Goal: Information Seeking & Learning: Learn about a topic

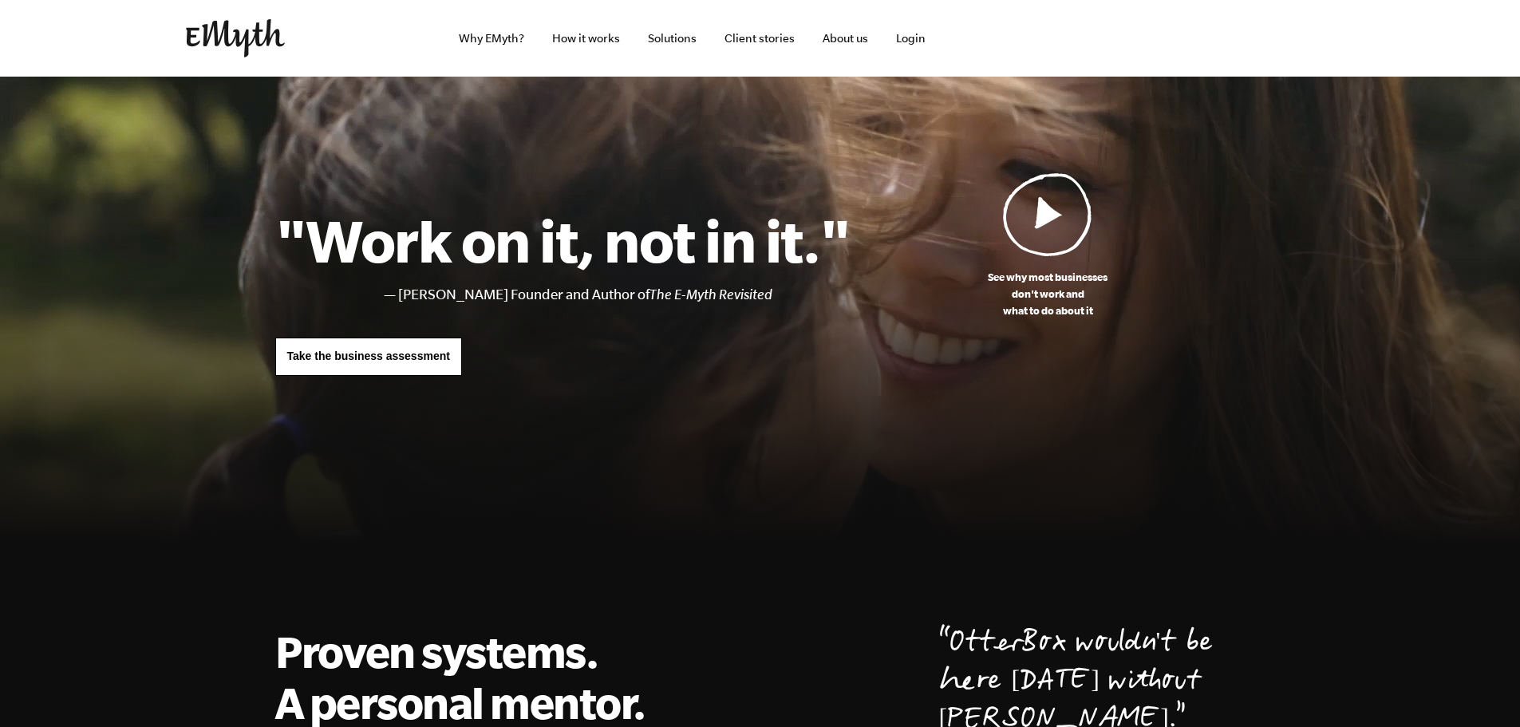
click at [245, 36] on img at bounding box center [235, 38] width 99 height 38
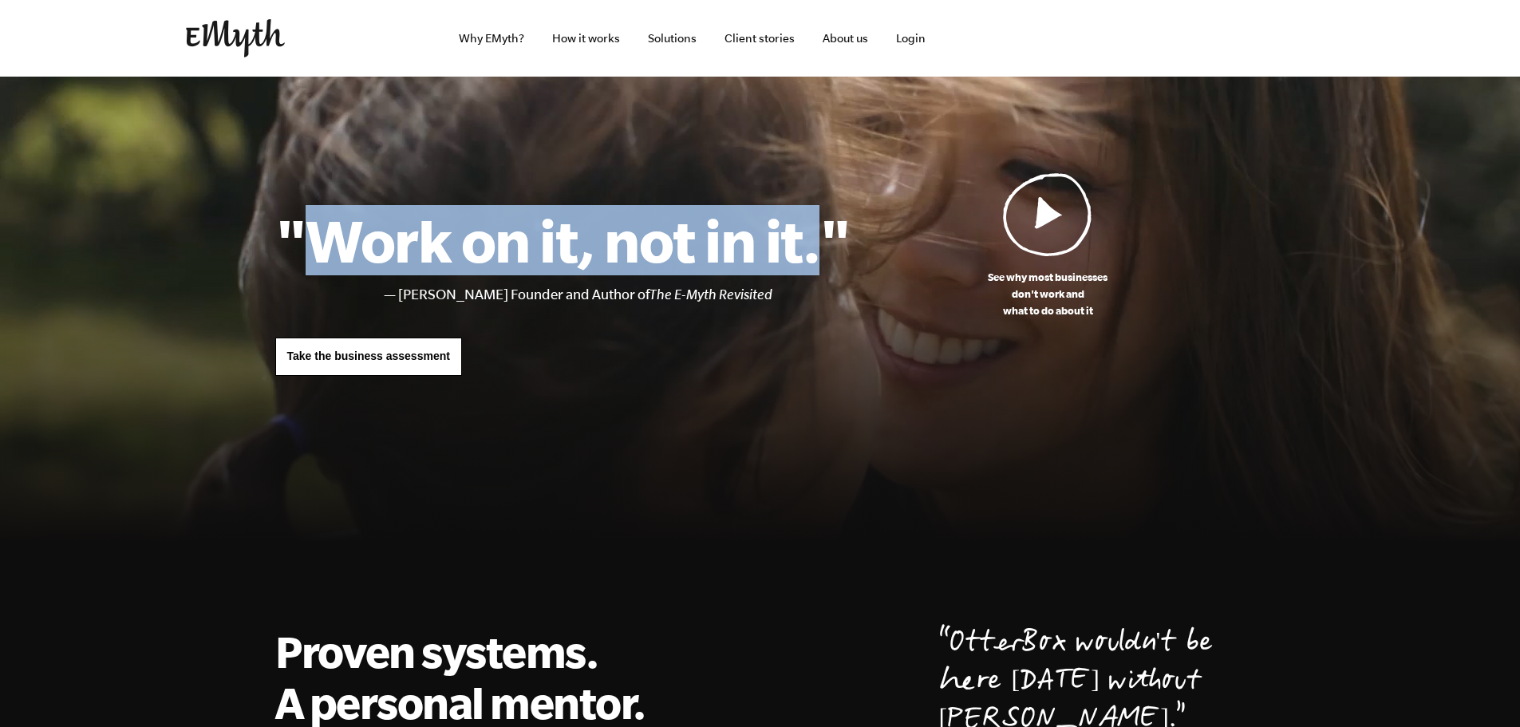
drag, startPoint x: 313, startPoint y: 238, endPoint x: 815, endPoint y: 237, distance: 501.9
click at [815, 237] on h1 ""Work on it, not in it."" at bounding box center [562, 240] width 575 height 70
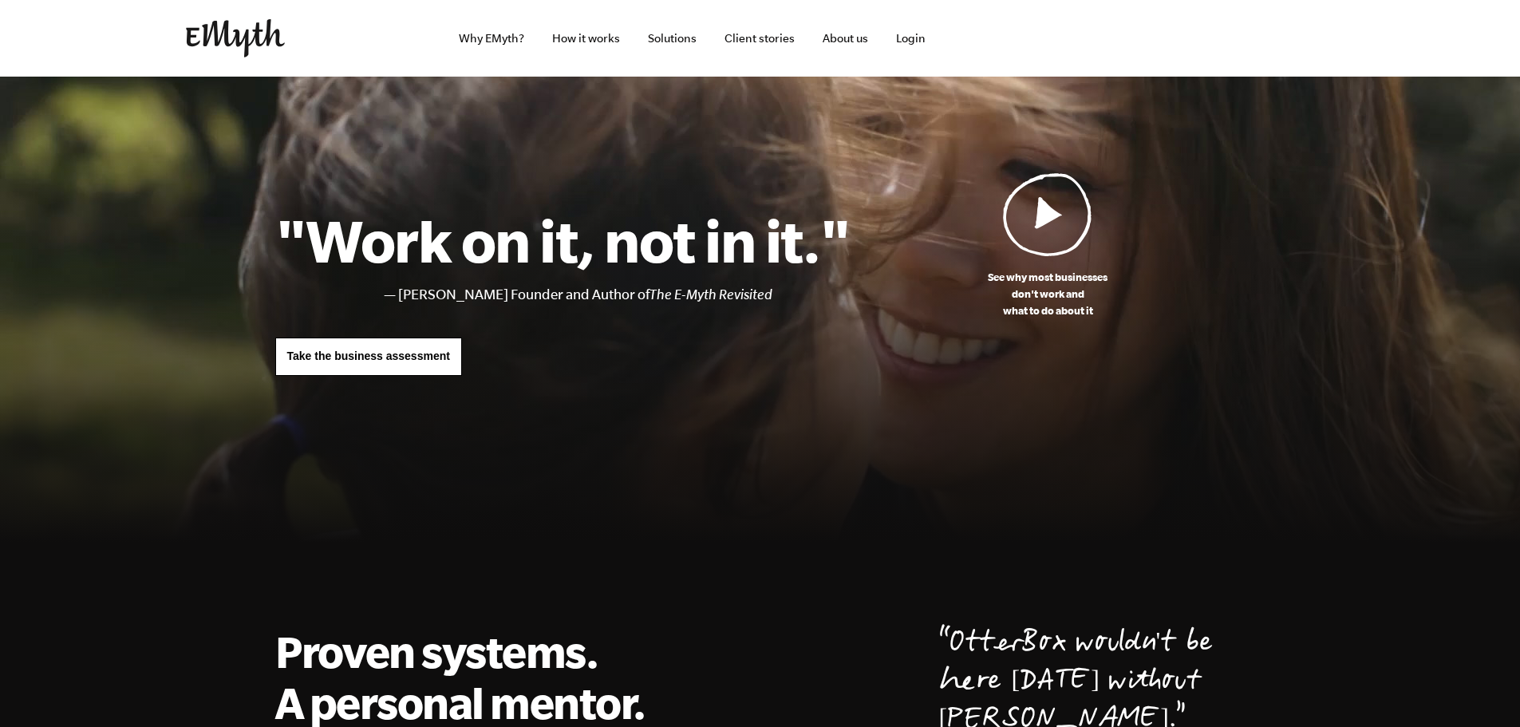
click at [844, 365] on div ""Work on it, not in it." Michael E. Gerber, EMyth Founder and Author of The E-M…" at bounding box center [562, 290] width 575 height 170
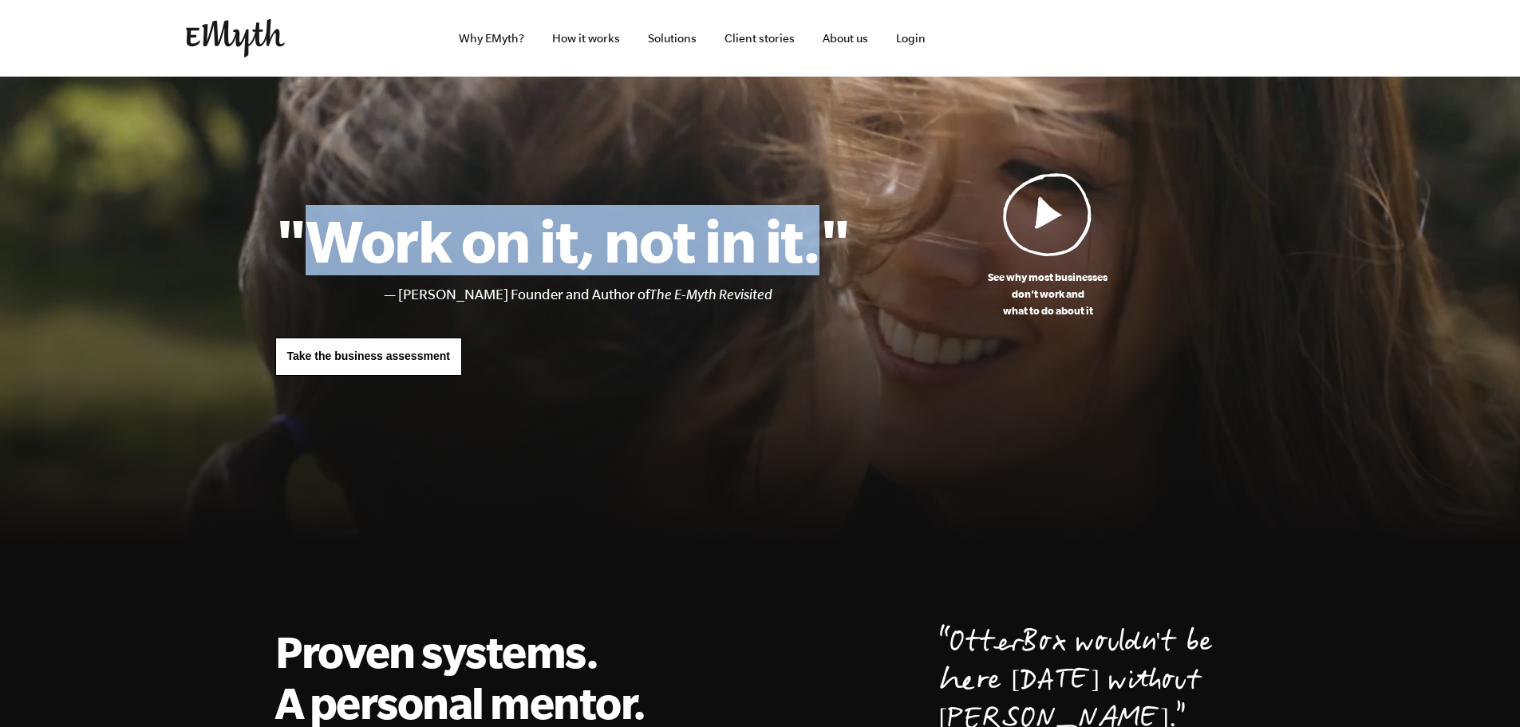
drag, startPoint x: 818, startPoint y: 251, endPoint x: 328, endPoint y: 251, distance: 490.0
click at [328, 251] on h1 ""Work on it, not in it."" at bounding box center [562, 240] width 575 height 70
copy h1 "Work on it, not in it."
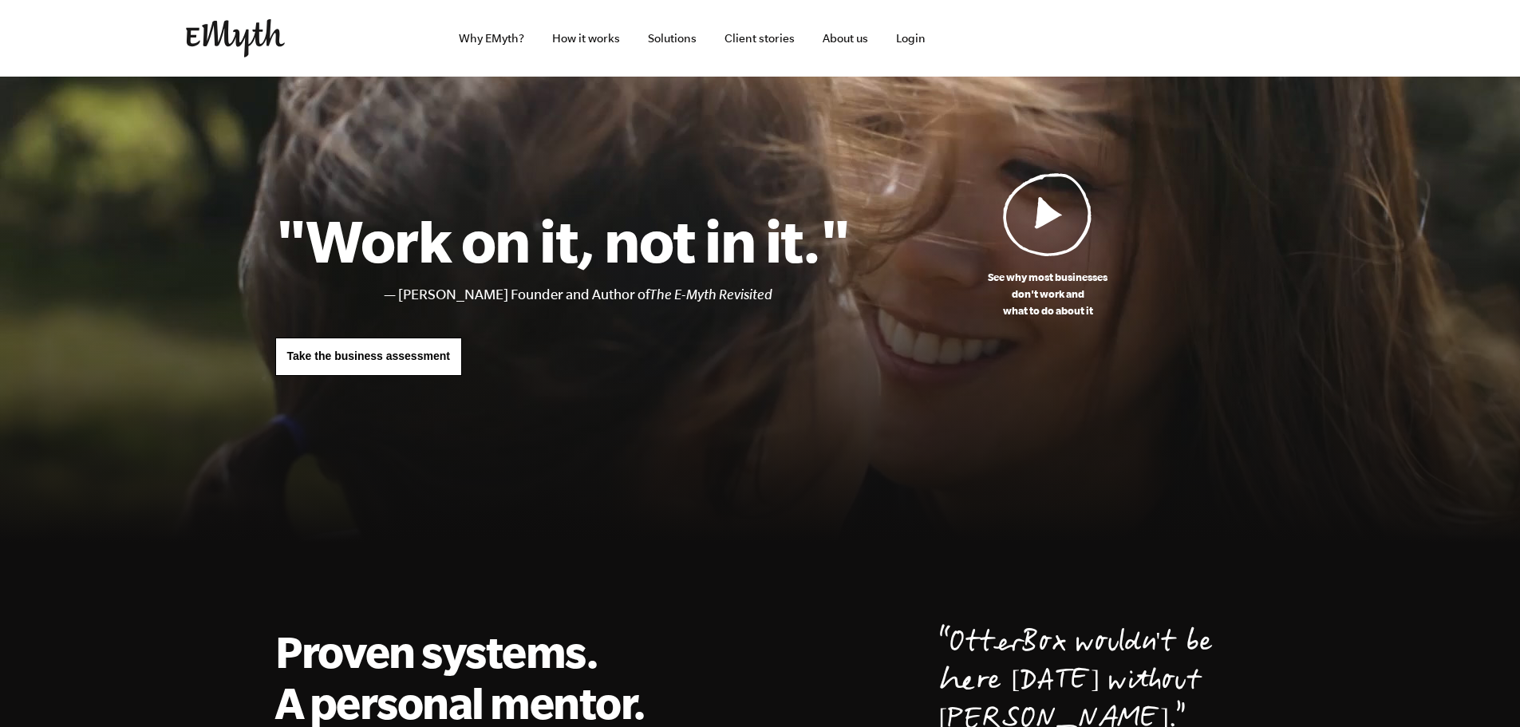
click at [623, 140] on div at bounding box center [760, 322] width 1520 height 490
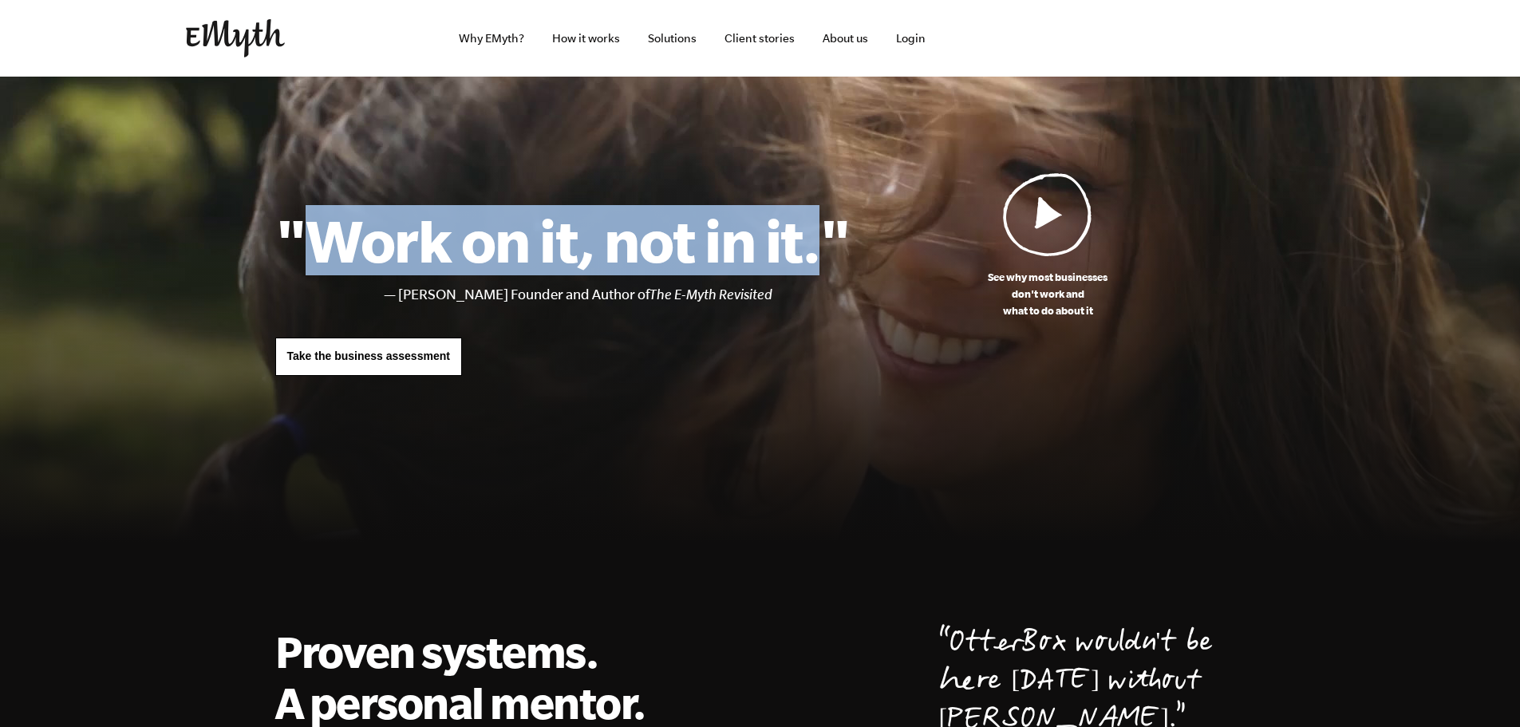
drag, startPoint x: 817, startPoint y: 248, endPoint x: 324, endPoint y: 233, distance: 493.4
click at [324, 233] on h1 ""Work on it, not in it."" at bounding box center [562, 240] width 575 height 70
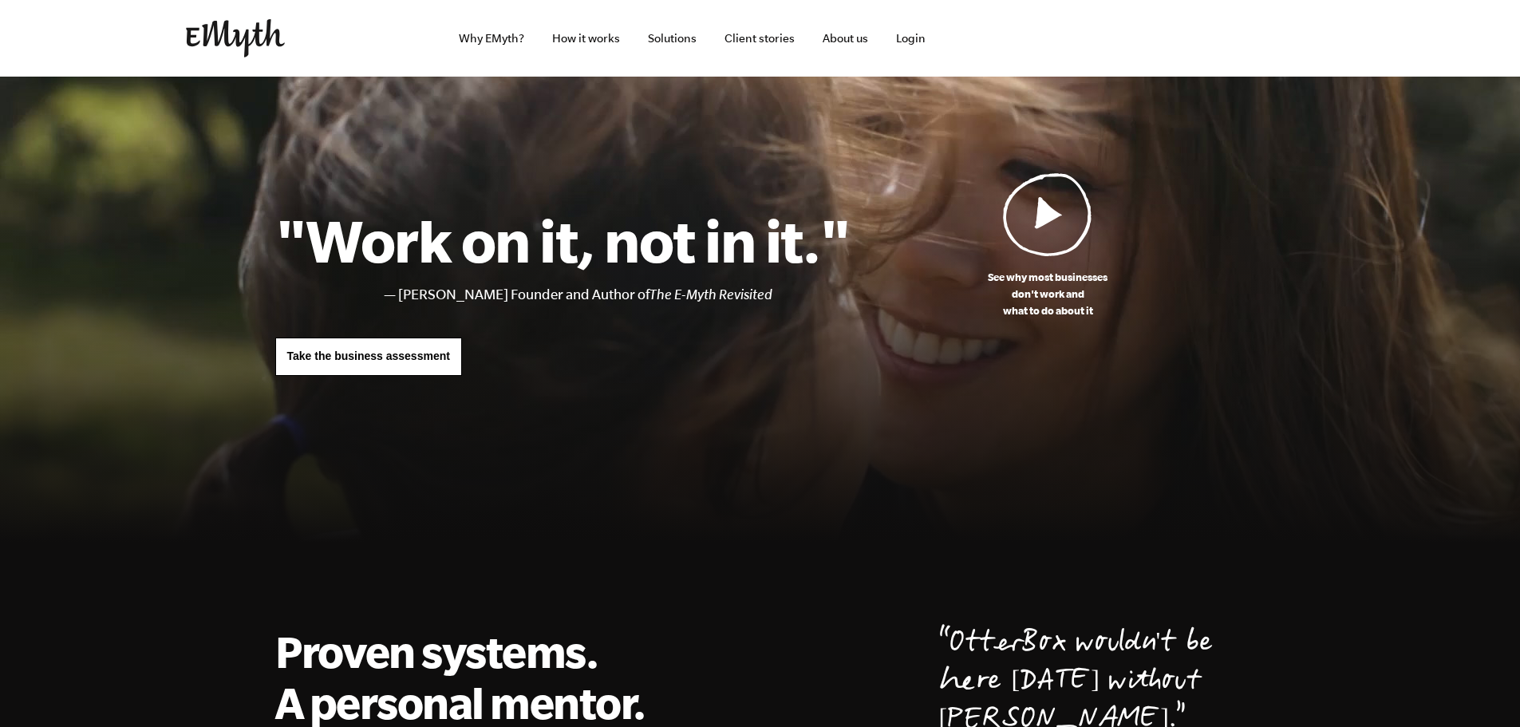
click at [792, 315] on div ""Work on it, not in it." Michael E. Gerber, EMyth Founder and Author of The E-M…" at bounding box center [562, 290] width 575 height 170
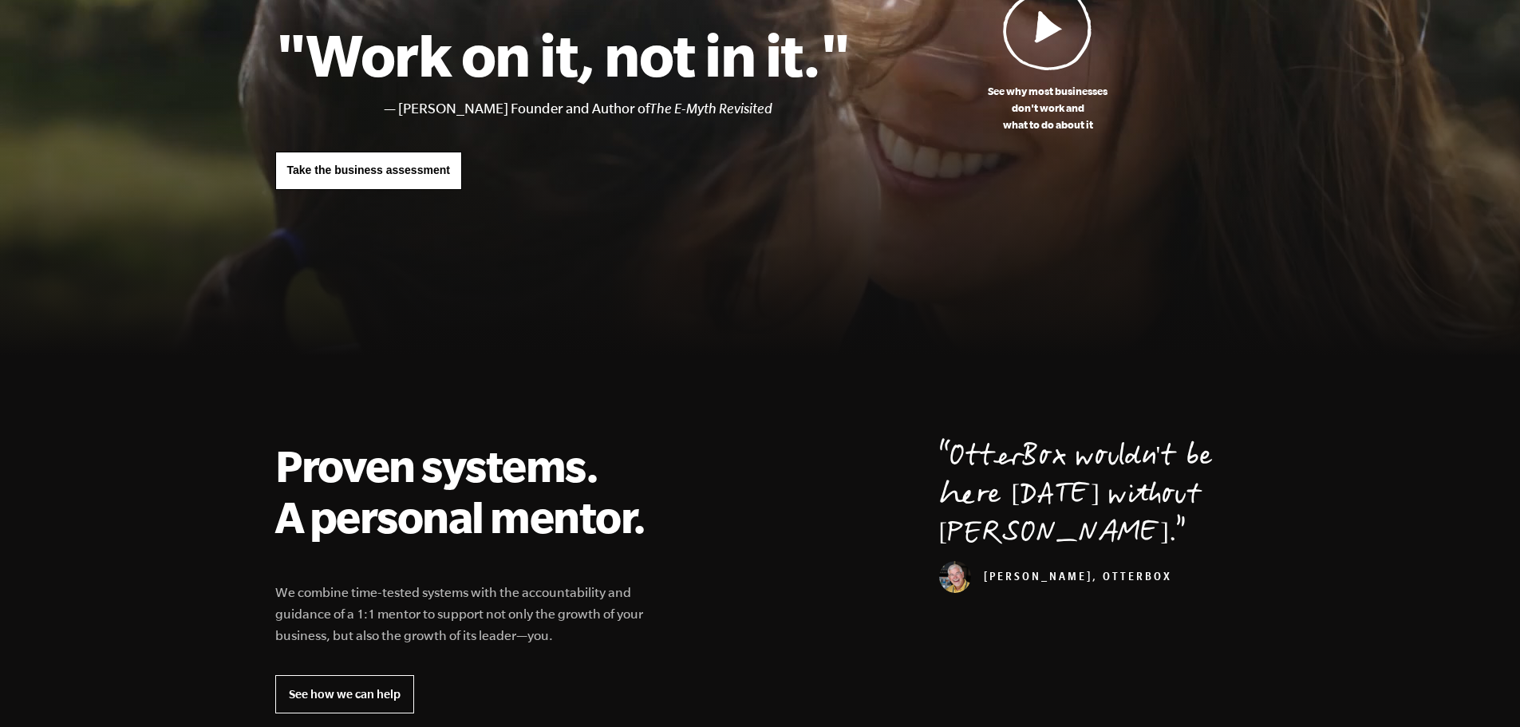
scroll to position [239, 0]
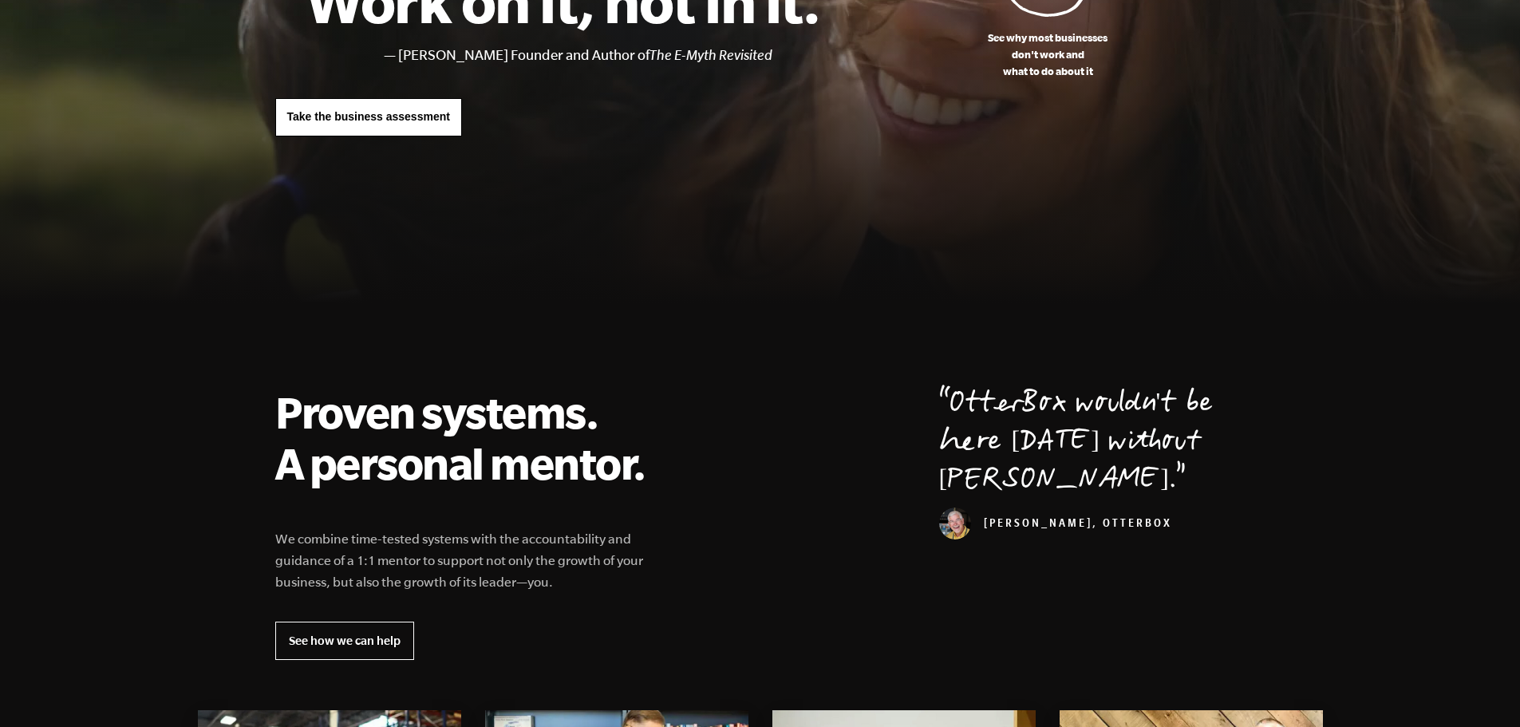
drag, startPoint x: 1187, startPoint y: 527, endPoint x: 927, endPoint y: 405, distance: 287.4
click at [927, 405] on div "Proven systems. A personal mentor. We combine time-tested systems with the acco…" at bounding box center [760, 523] width 1009 height 274
click at [868, 417] on div "Proven systems. A personal mentor. We combine time-tested systems with the acco…" at bounding box center [760, 523] width 1009 height 274
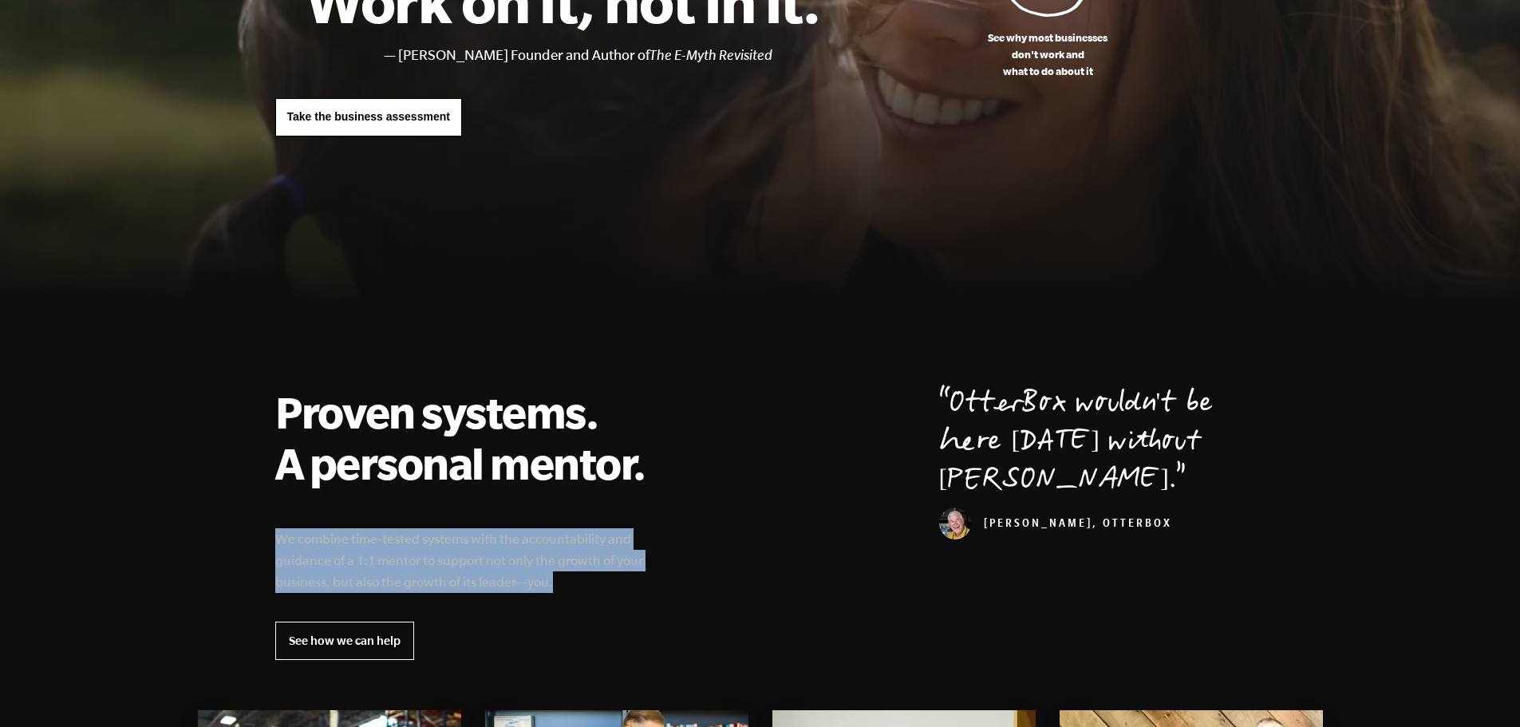
drag, startPoint x: 552, startPoint y: 587, endPoint x: 264, endPoint y: 544, distance: 291.2
click at [264, 544] on div "Proven systems. A personal mentor. We combine time-tested systems with the acco…" at bounding box center [760, 523] width 1009 height 274
click at [541, 585] on p "We combine time-tested systems with the accountability and guidance of a 1:1 me…" at bounding box center [469, 560] width 389 height 65
drag, startPoint x: 473, startPoint y: 569, endPoint x: 271, endPoint y: 539, distance: 204.0
click at [271, 539] on div "Proven systems. A personal mentor. We combine time-tested systems with the acco…" at bounding box center [760, 523] width 1009 height 274
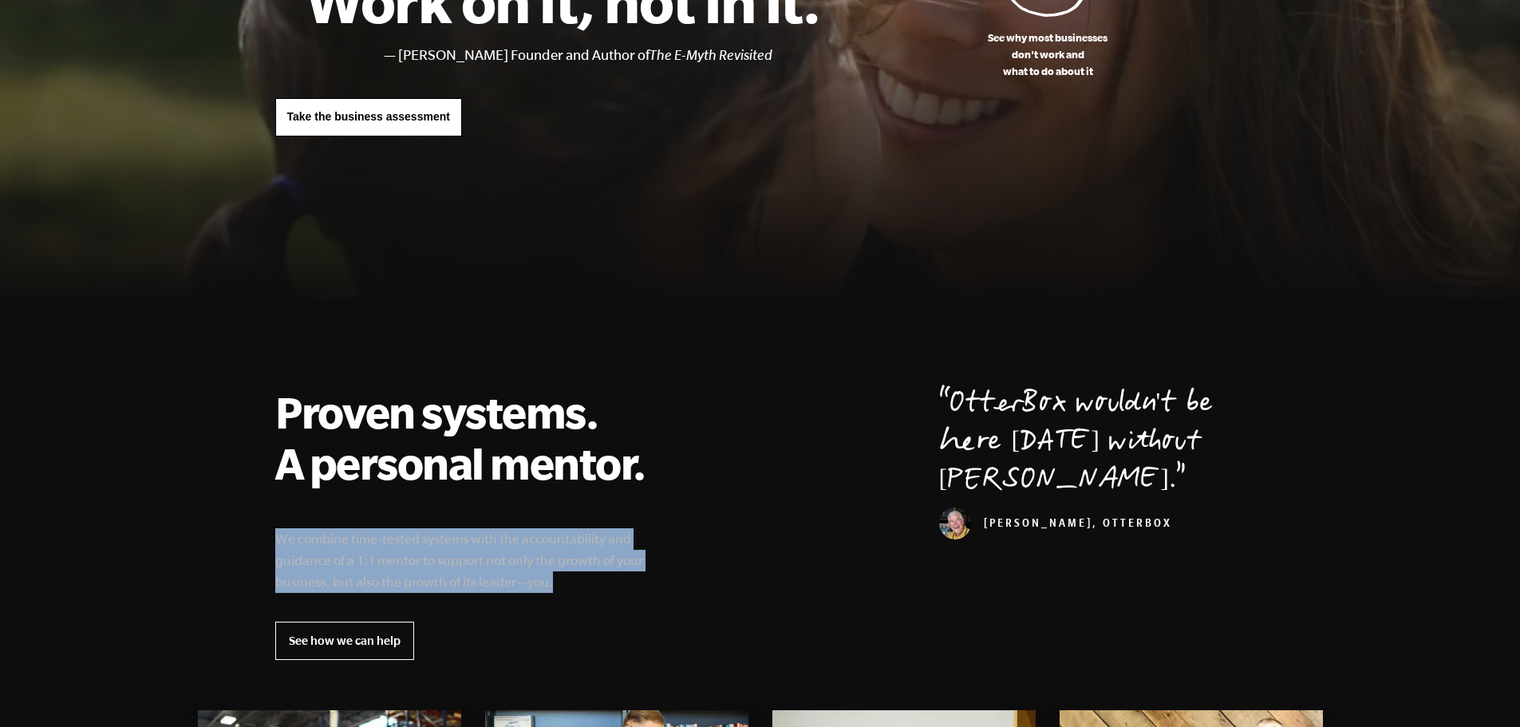
click at [699, 497] on div "Proven systems. A personal mentor. We combine time-tested systems with the acco…" at bounding box center [760, 523] width 1009 height 274
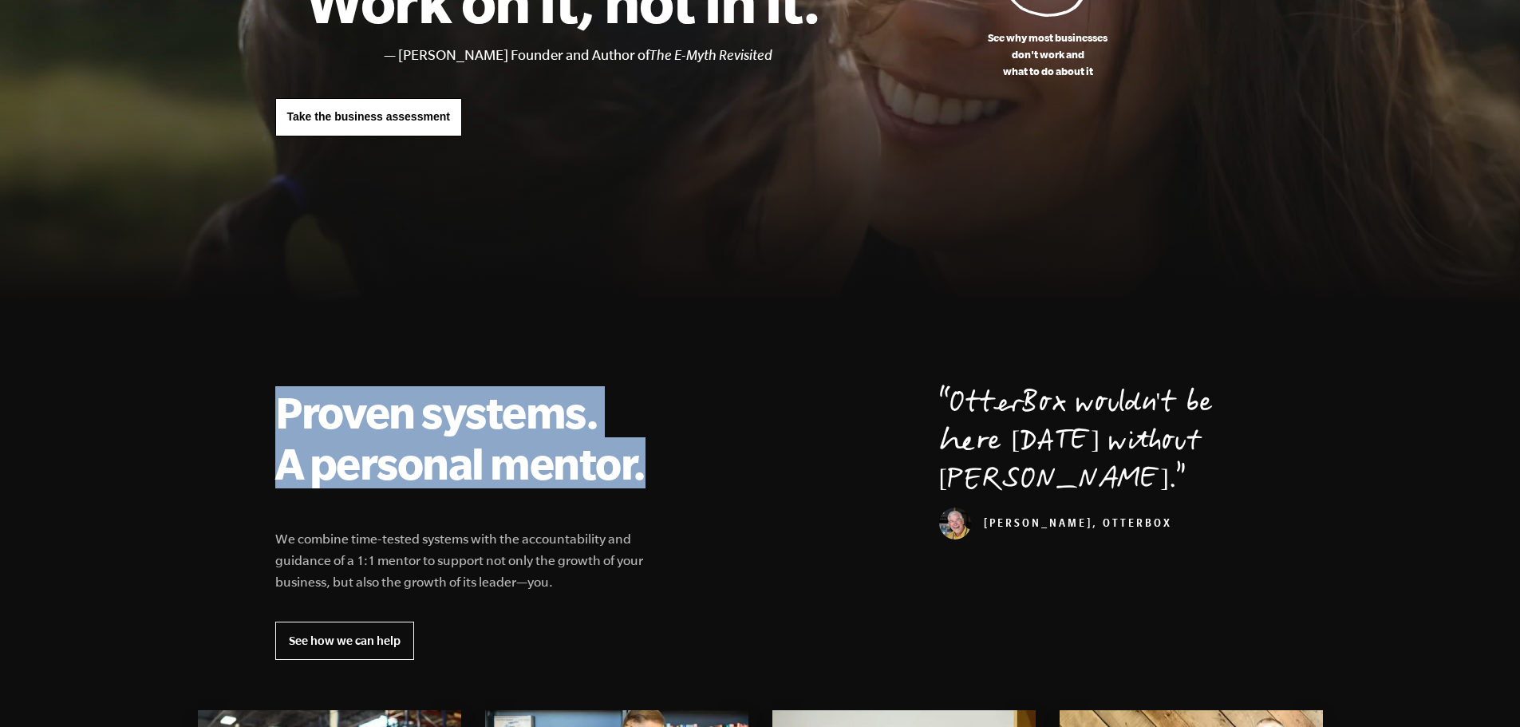
drag, startPoint x: 650, startPoint y: 477, endPoint x: 270, endPoint y: 429, distance: 382.9
click at [269, 428] on div "Proven systems. A personal mentor. We combine time-tested systems with the acco…" at bounding box center [760, 523] width 1009 height 274
click at [358, 638] on link "See how we can help" at bounding box center [344, 641] width 139 height 38
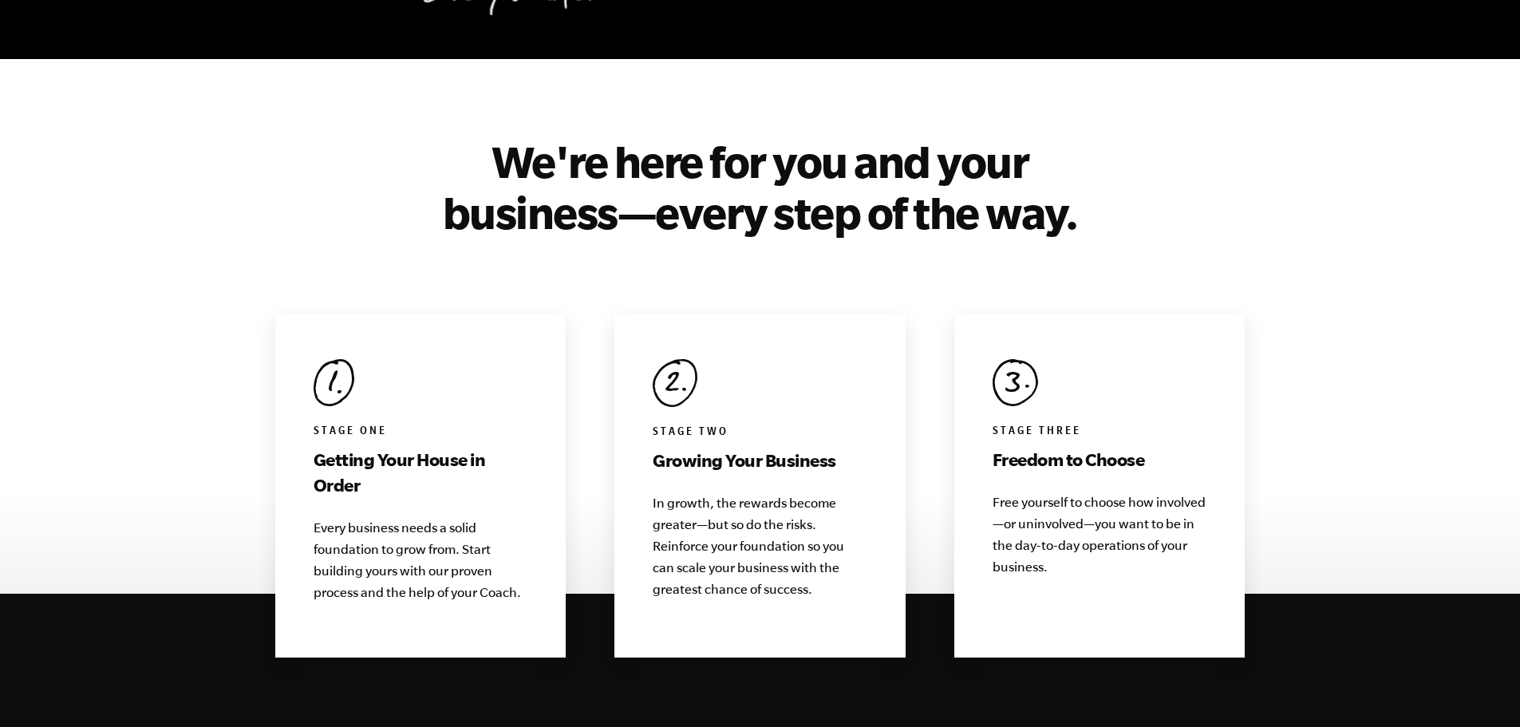
scroll to position [1436, 0]
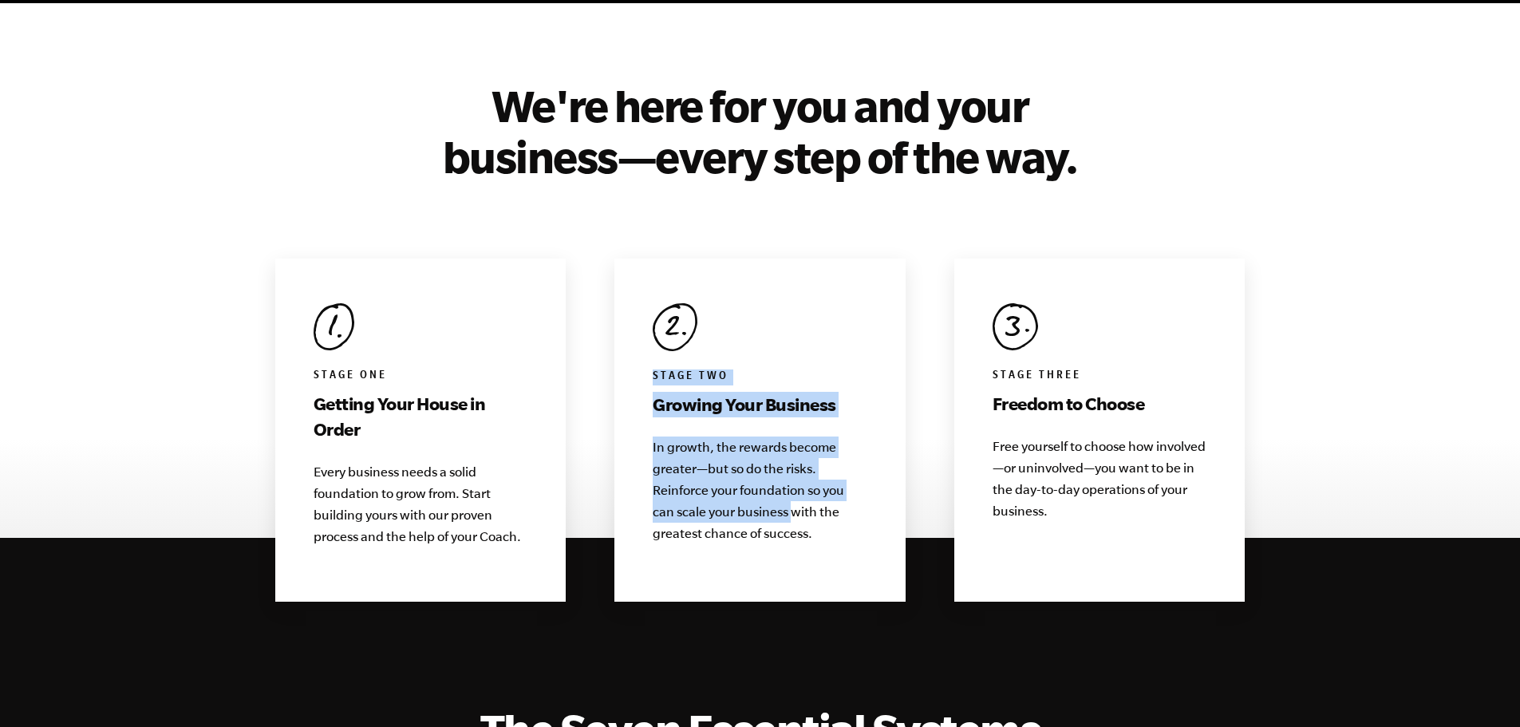
drag, startPoint x: 652, startPoint y: 344, endPoint x: 795, endPoint y: 480, distance: 197.0
click at [796, 482] on div "Stage Two Growing Your Business In growth, the rewards become greater—but so do…" at bounding box center [759, 430] width 291 height 343
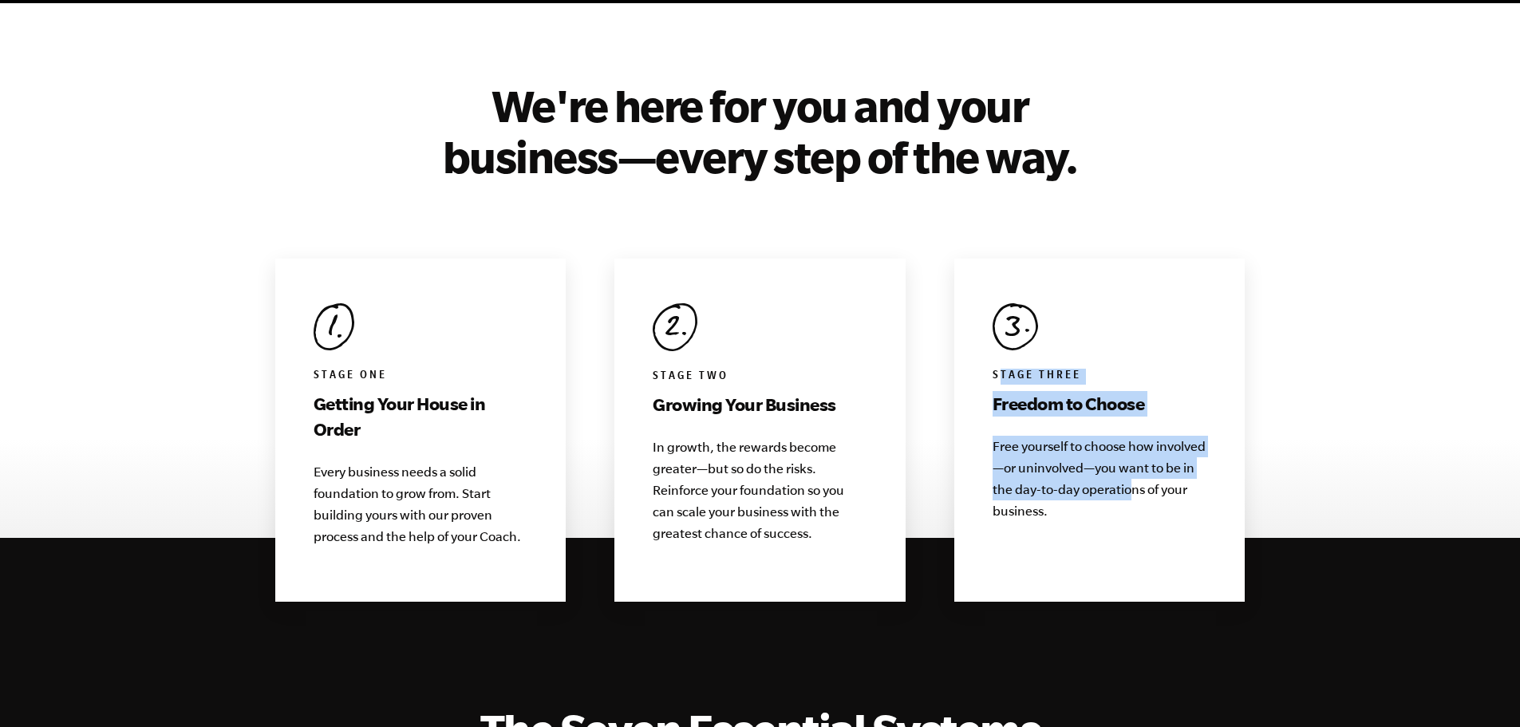
drag, startPoint x: 998, startPoint y: 343, endPoint x: 925, endPoint y: 434, distance: 116.9
click at [1133, 472] on div "Stage Three Freedom to Choose Free yourself to choose how involved—or uninvolve…" at bounding box center [1099, 430] width 291 height 343
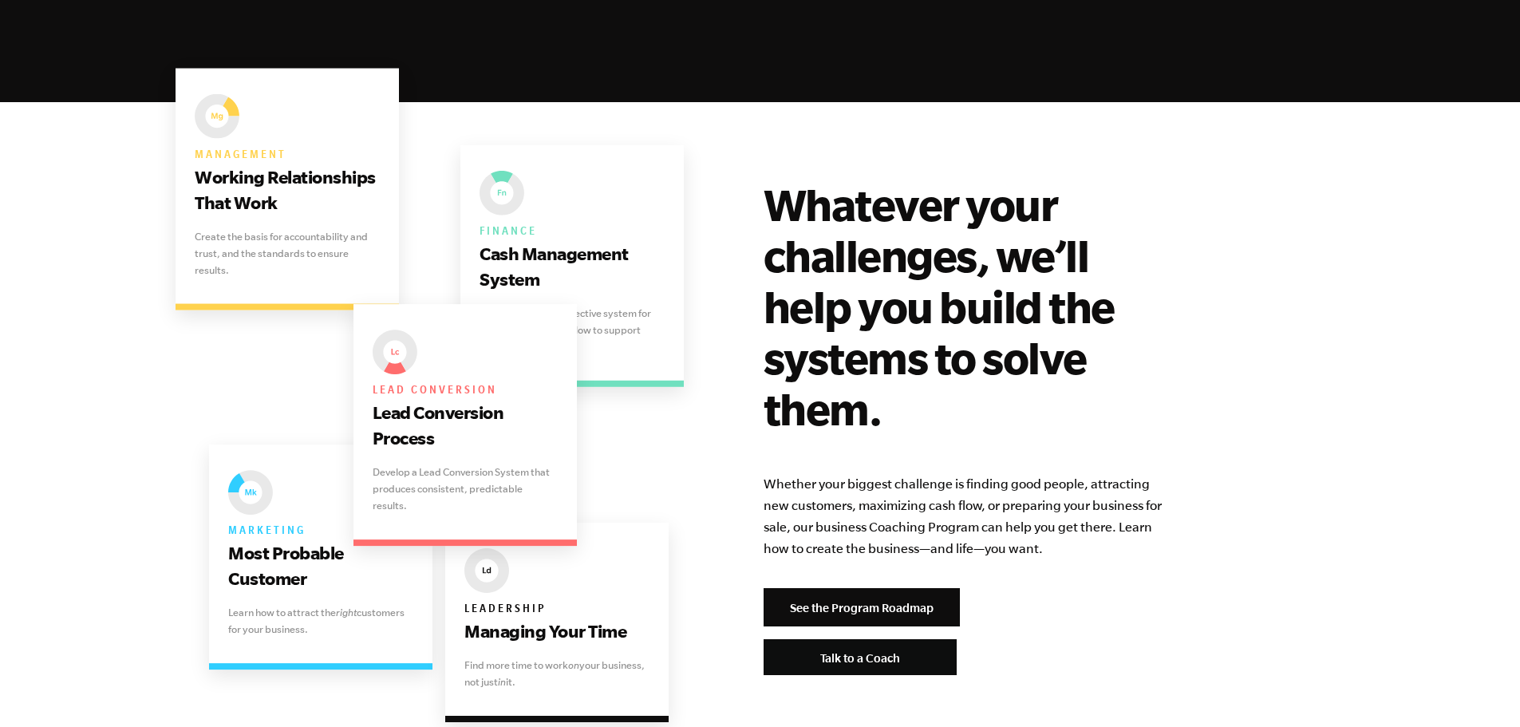
scroll to position [3112, 0]
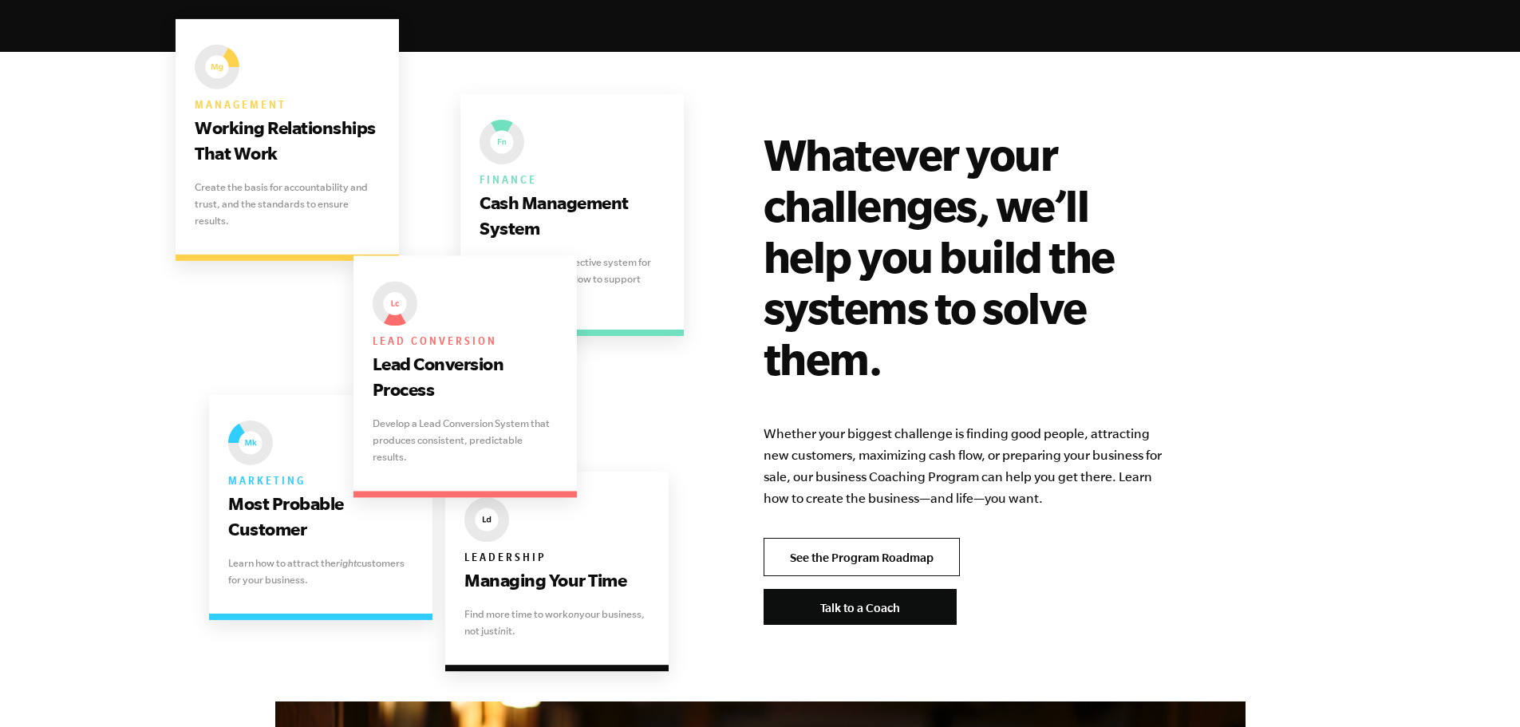
click at [870, 538] on link "See the Program Roadmap" at bounding box center [862, 557] width 196 height 38
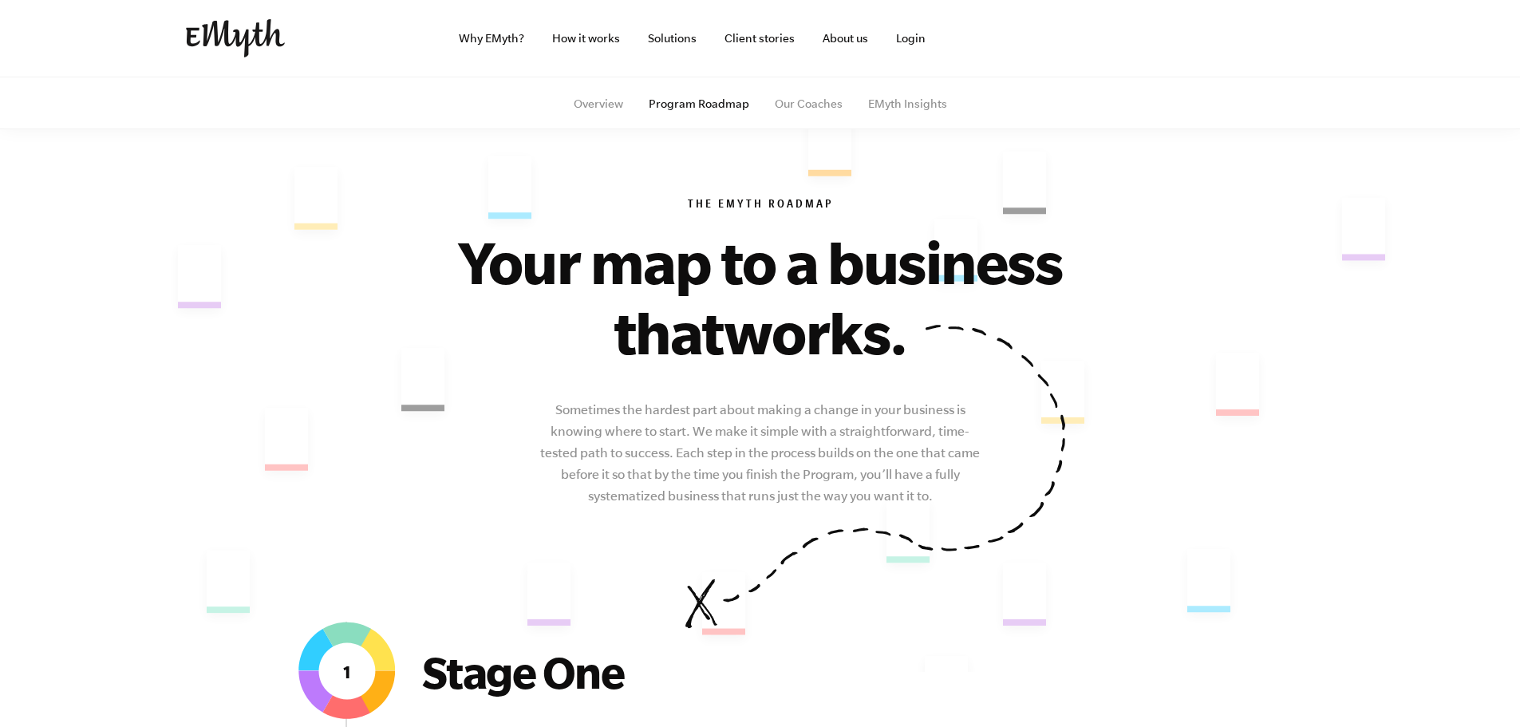
drag, startPoint x: 701, startPoint y: 374, endPoint x: 707, endPoint y: 269, distance: 105.5
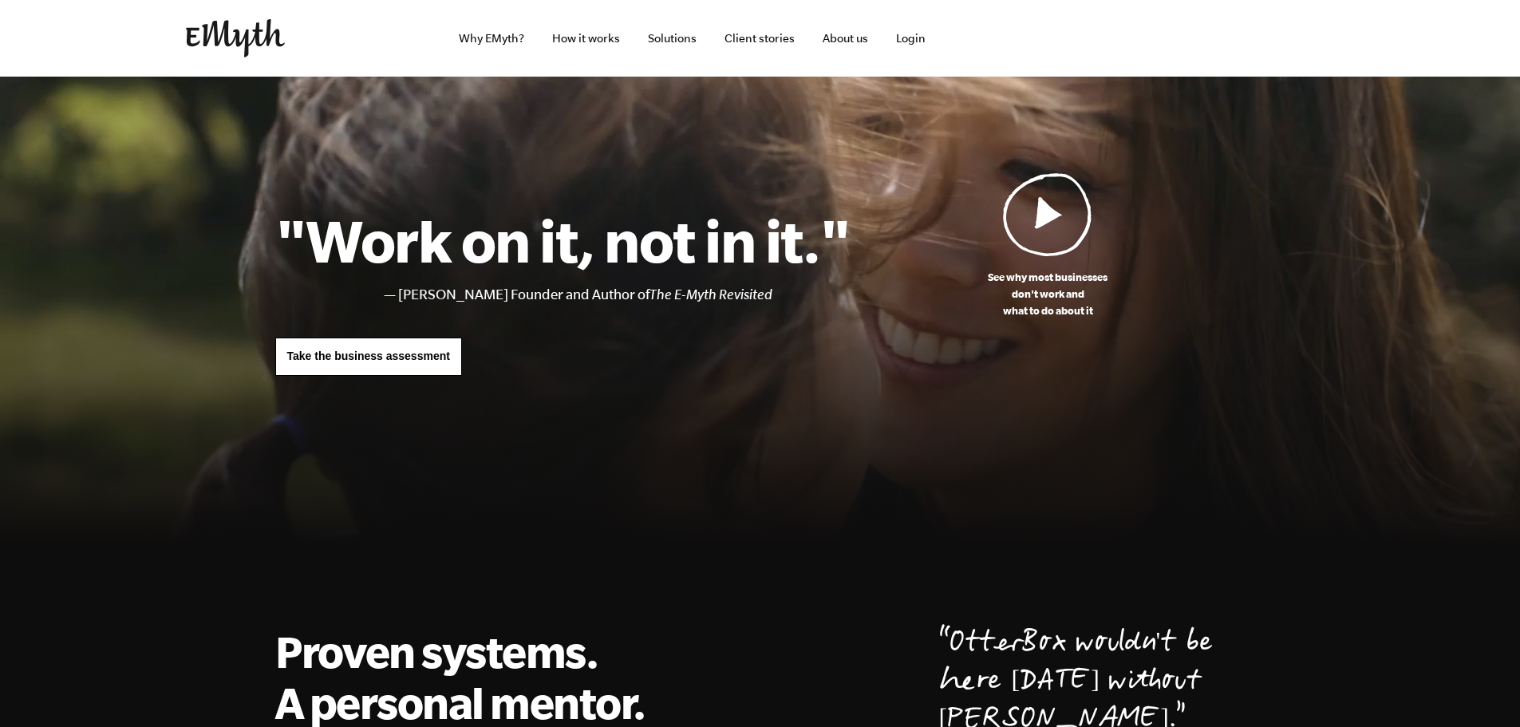
click at [445, 355] on span "Take the business assessment" at bounding box center [368, 356] width 163 height 13
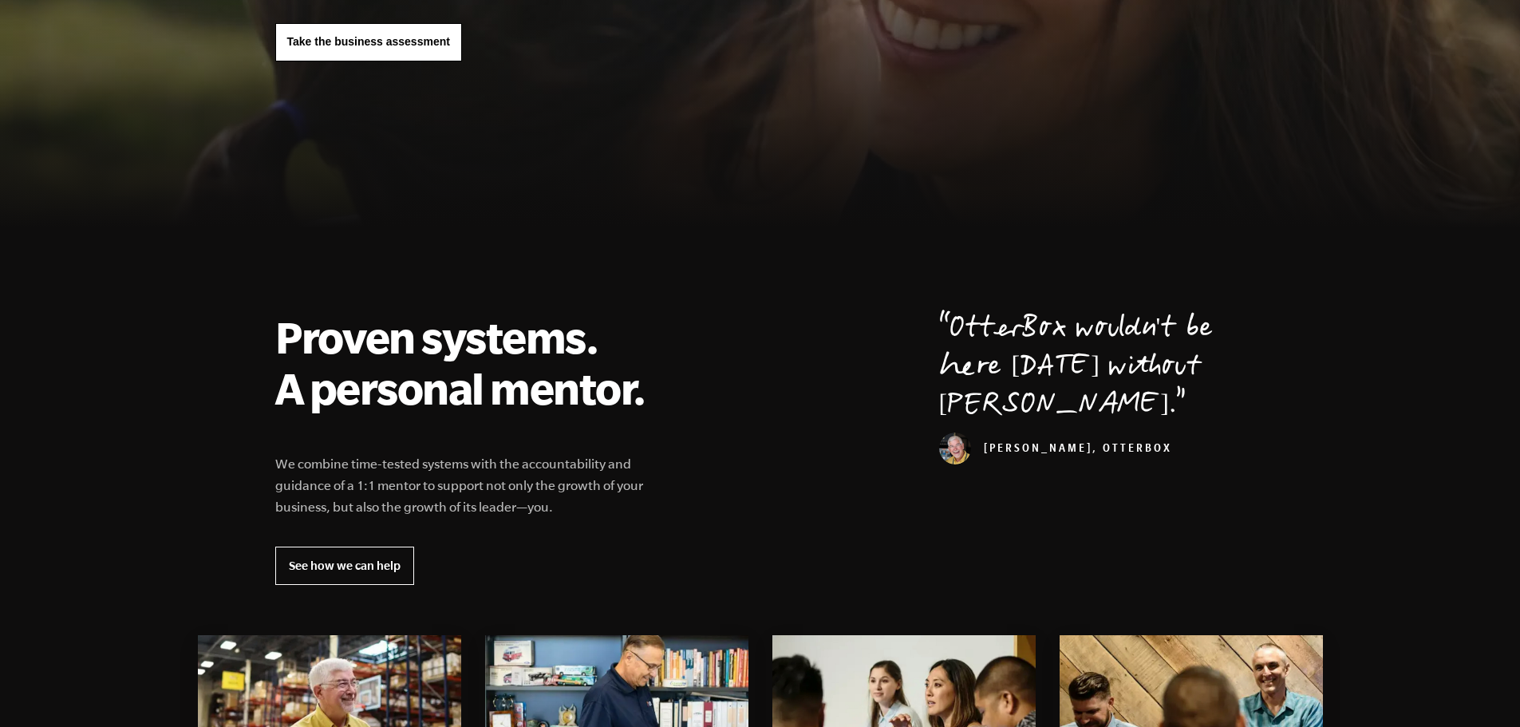
scroll to position [319, 0]
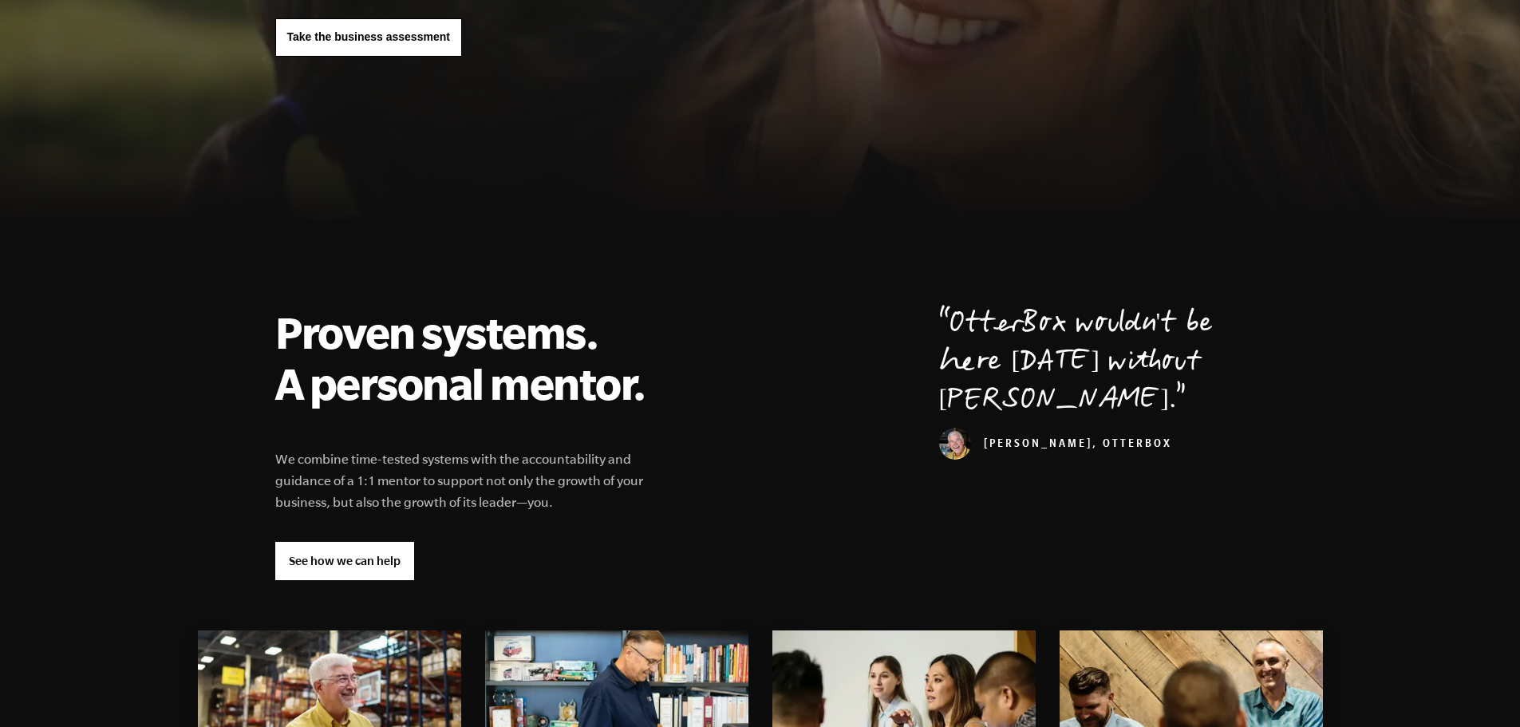
click at [373, 563] on link "See how we can help" at bounding box center [344, 561] width 139 height 38
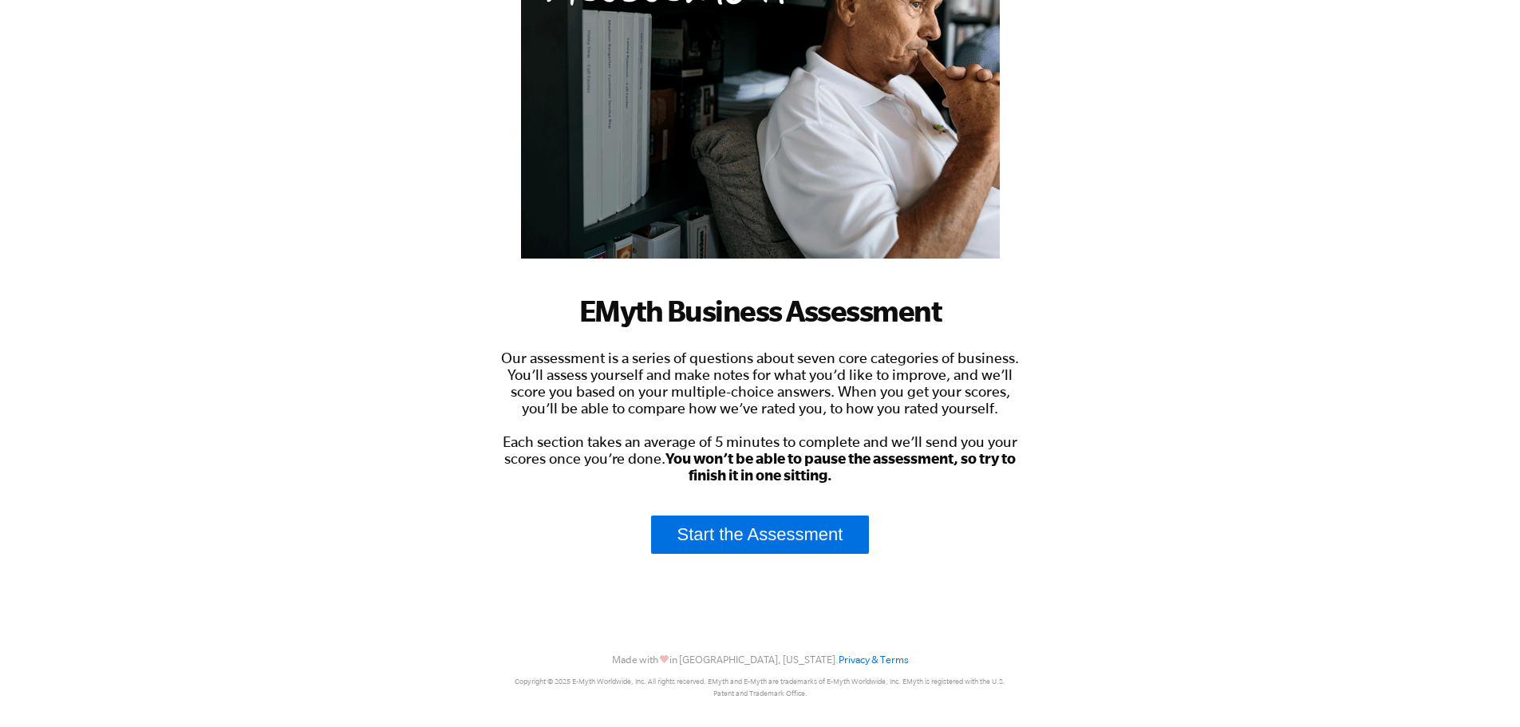
scroll to position [223, 0]
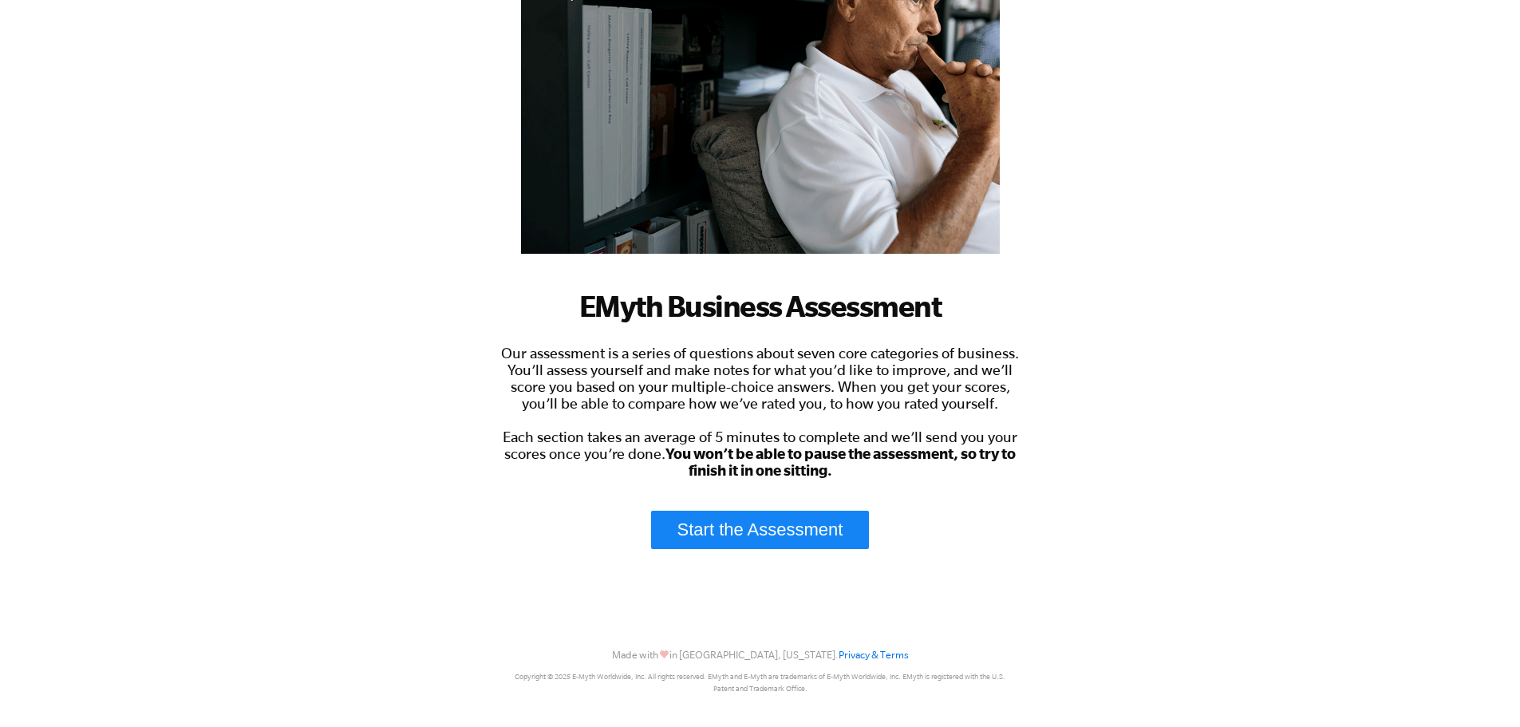
click at [750, 528] on link "Start the Assessment" at bounding box center [760, 530] width 219 height 38
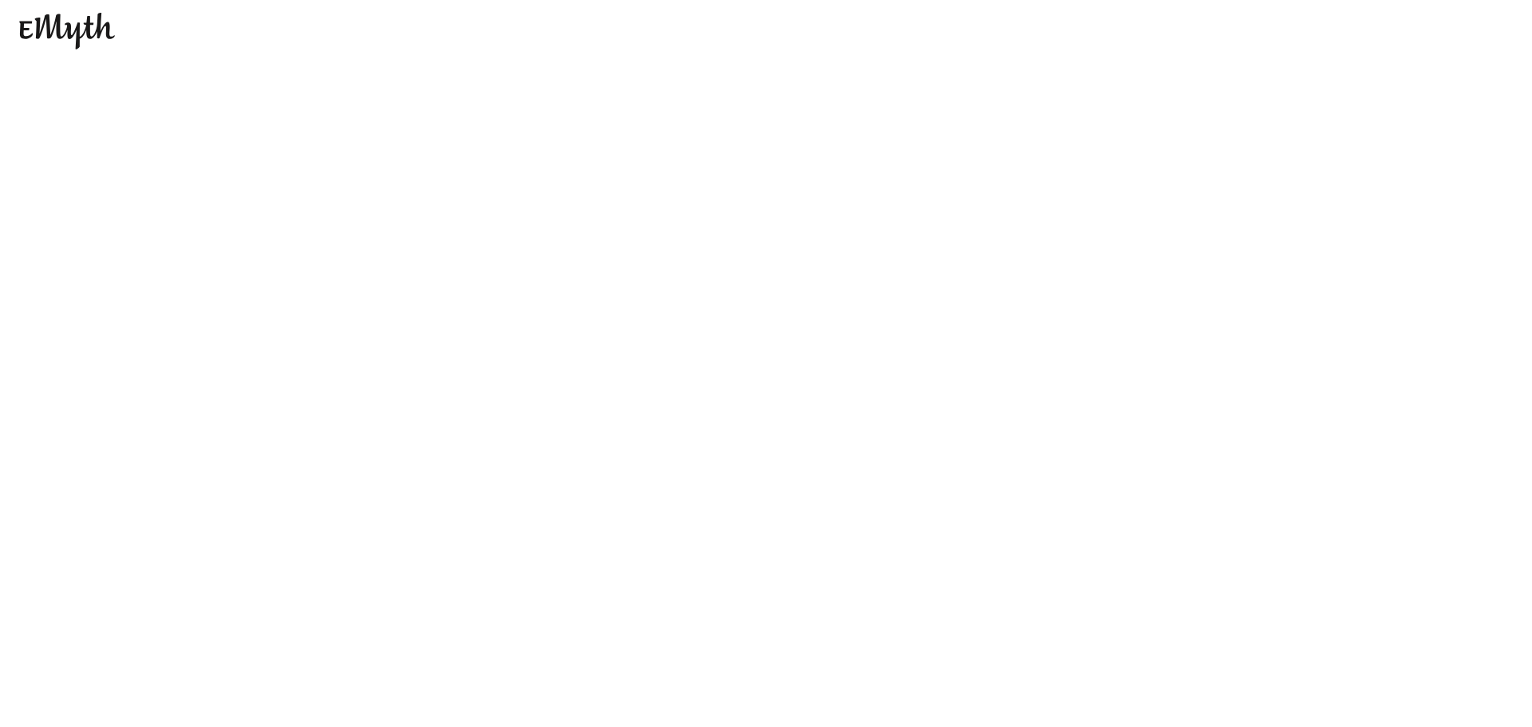
scroll to position [0, 0]
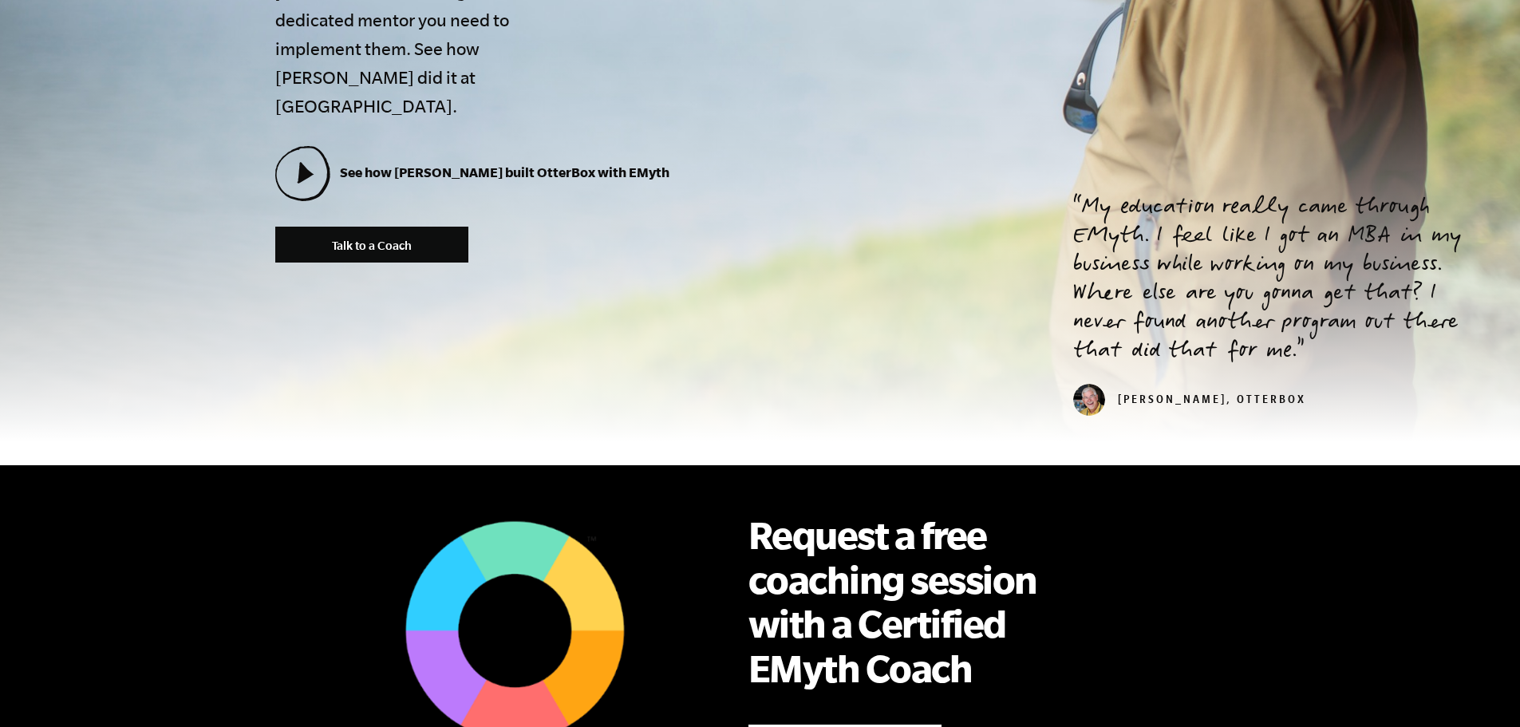
scroll to position [399, 0]
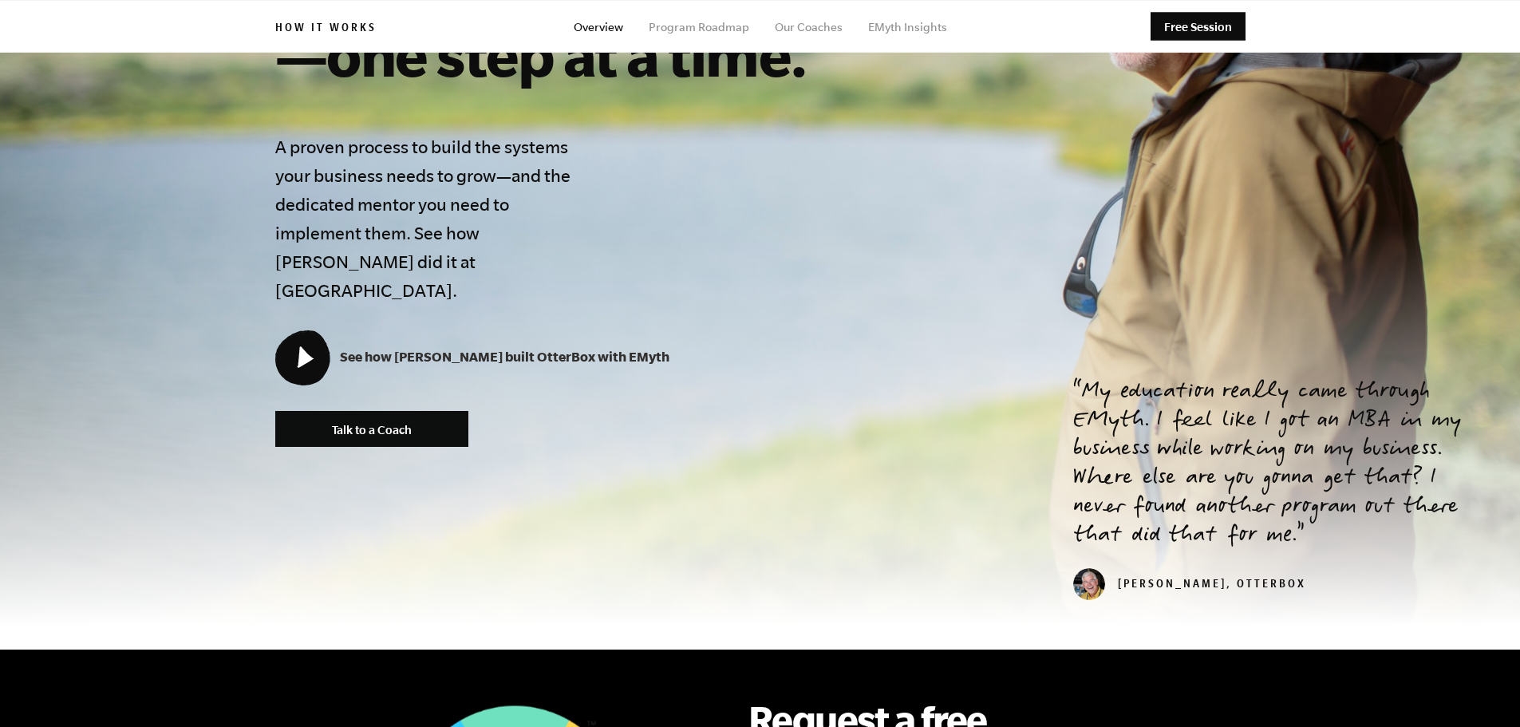
click at [319, 331] on icon at bounding box center [302, 357] width 52 height 52
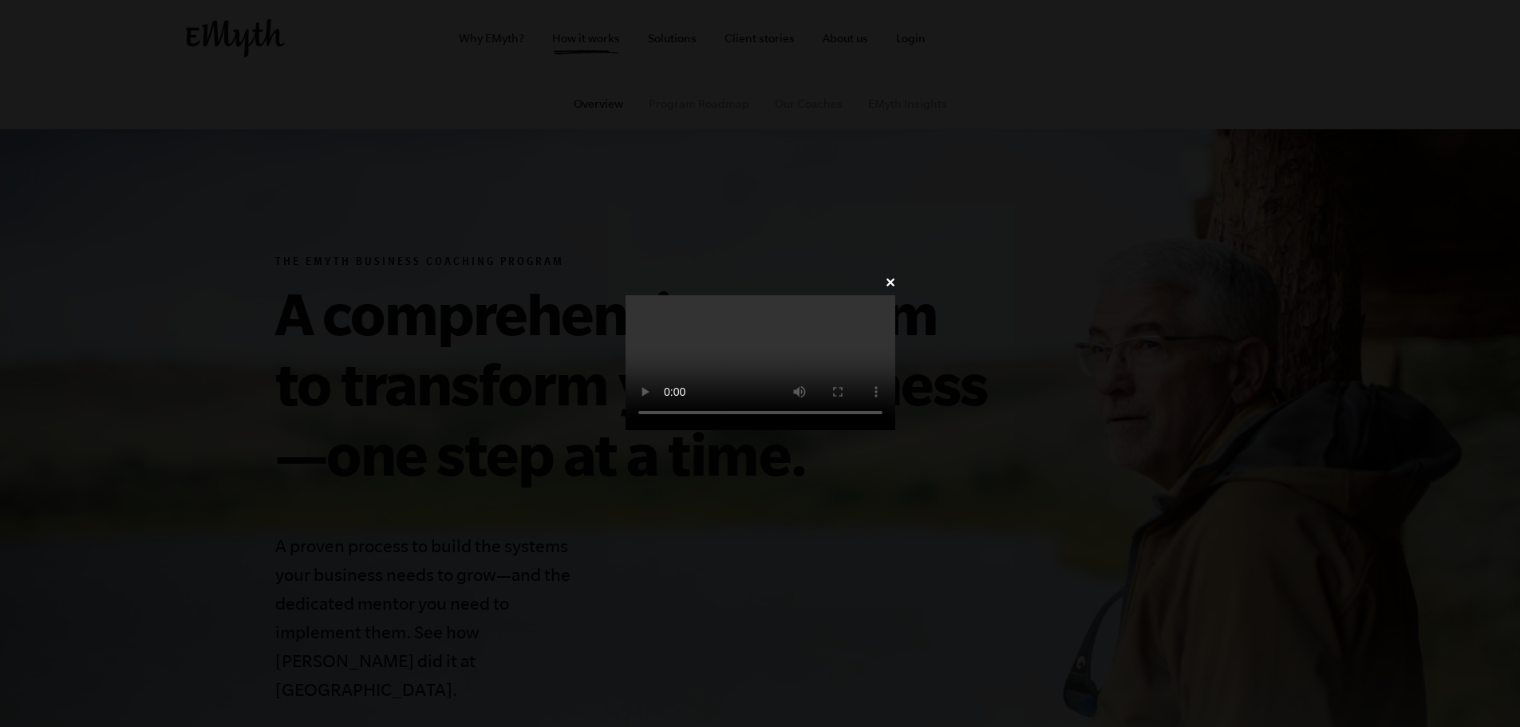
click at [919, 271] on div "✕" at bounding box center [761, 363] width 318 height 185
drag, startPoint x: 578, startPoint y: 269, endPoint x: 642, endPoint y: 283, distance: 66.2
click at [626, 295] on video at bounding box center [761, 362] width 270 height 135
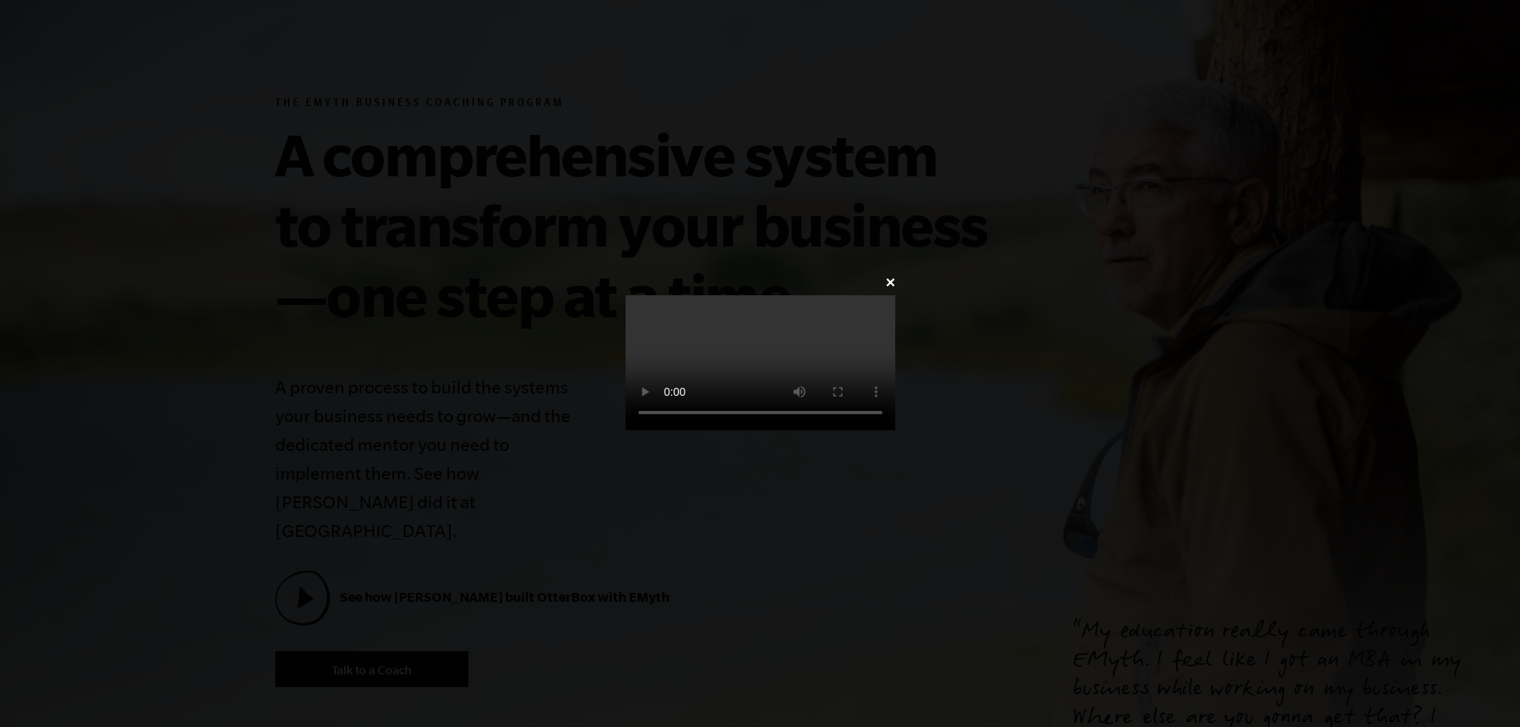
drag, startPoint x: 725, startPoint y: 220, endPoint x: 674, endPoint y: 166, distance: 74.0
click at [722, 295] on video at bounding box center [761, 362] width 270 height 135
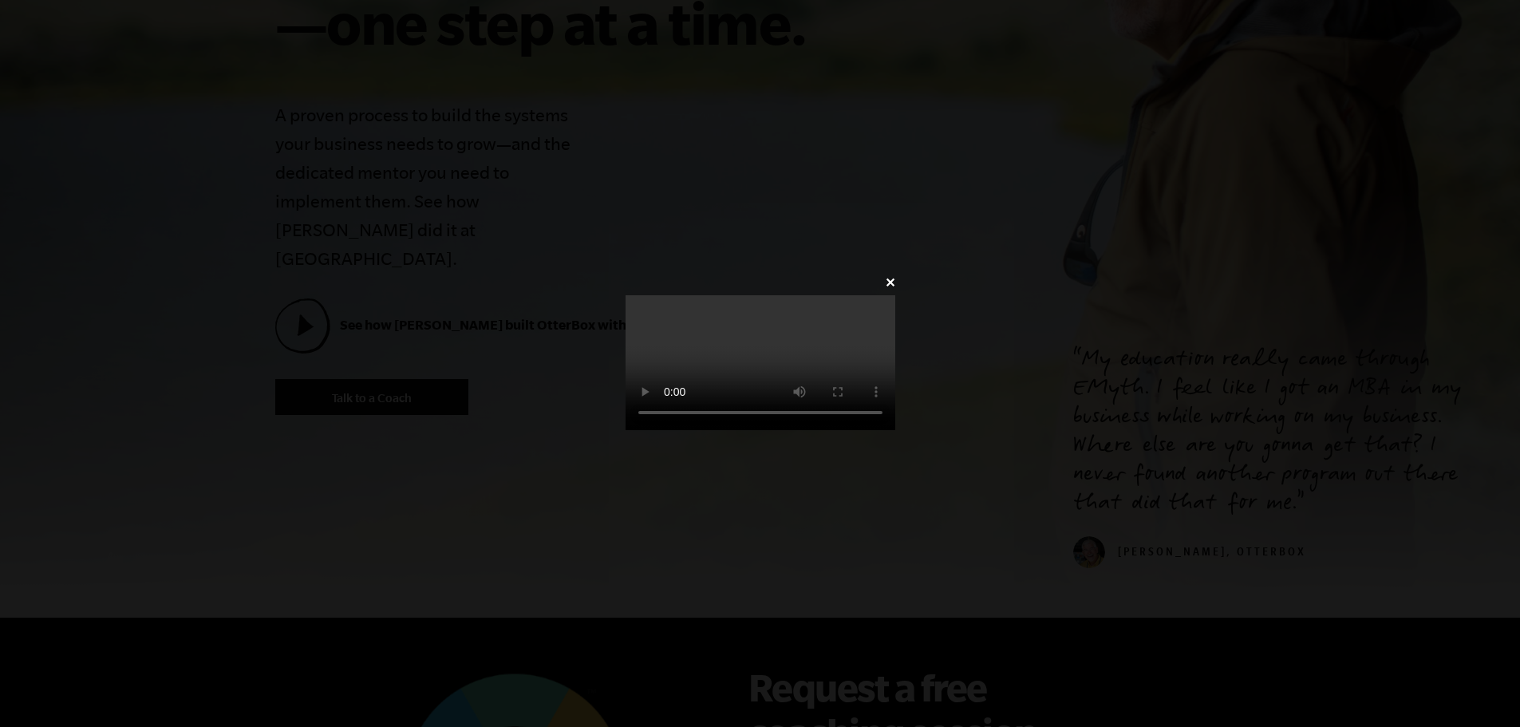
scroll to position [479, 0]
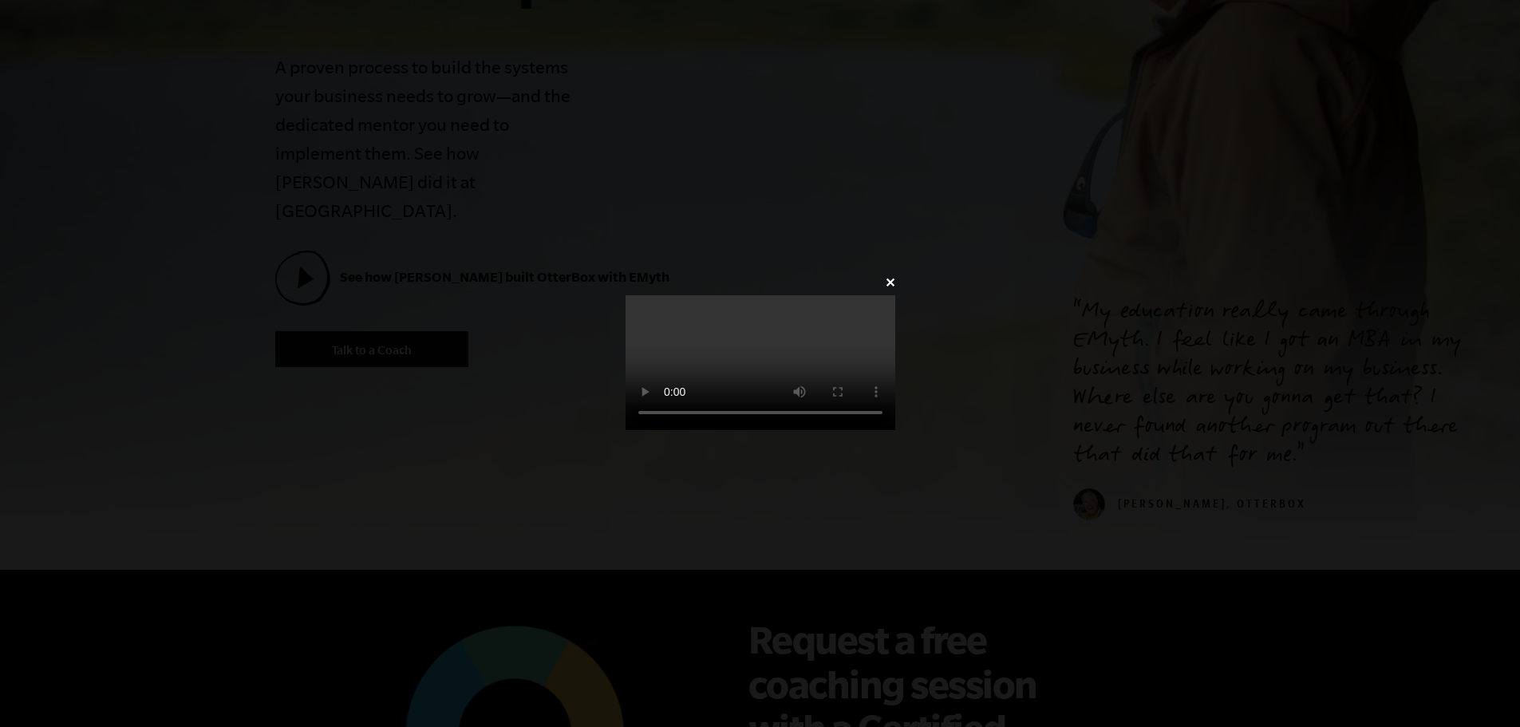
click at [737, 393] on video at bounding box center [761, 362] width 270 height 135
click at [919, 271] on div "✕" at bounding box center [761, 363] width 318 height 185
drag, startPoint x: 1508, startPoint y: 161, endPoint x: 1513, endPoint y: 136, distance: 26.0
click at [919, 271] on div "✕" at bounding box center [761, 363] width 318 height 185
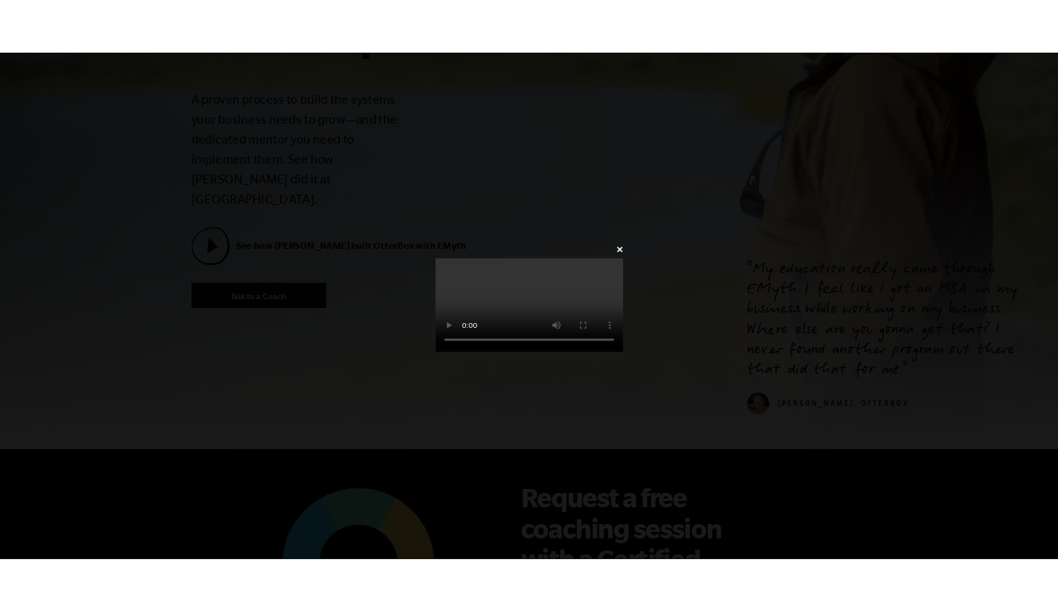
scroll to position [555, 0]
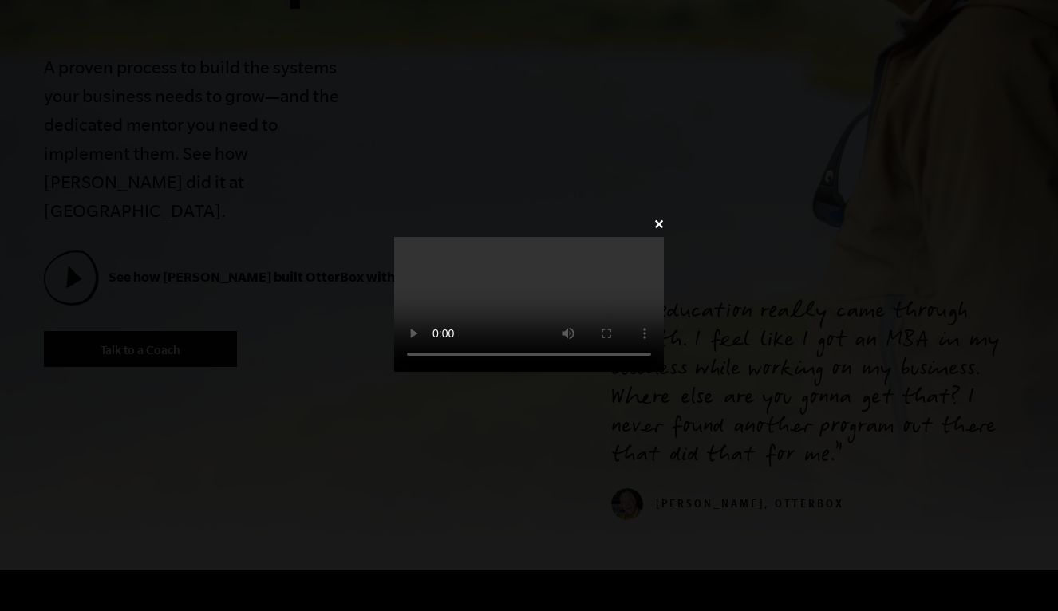
click at [664, 217] on link "✕" at bounding box center [659, 224] width 10 height 15
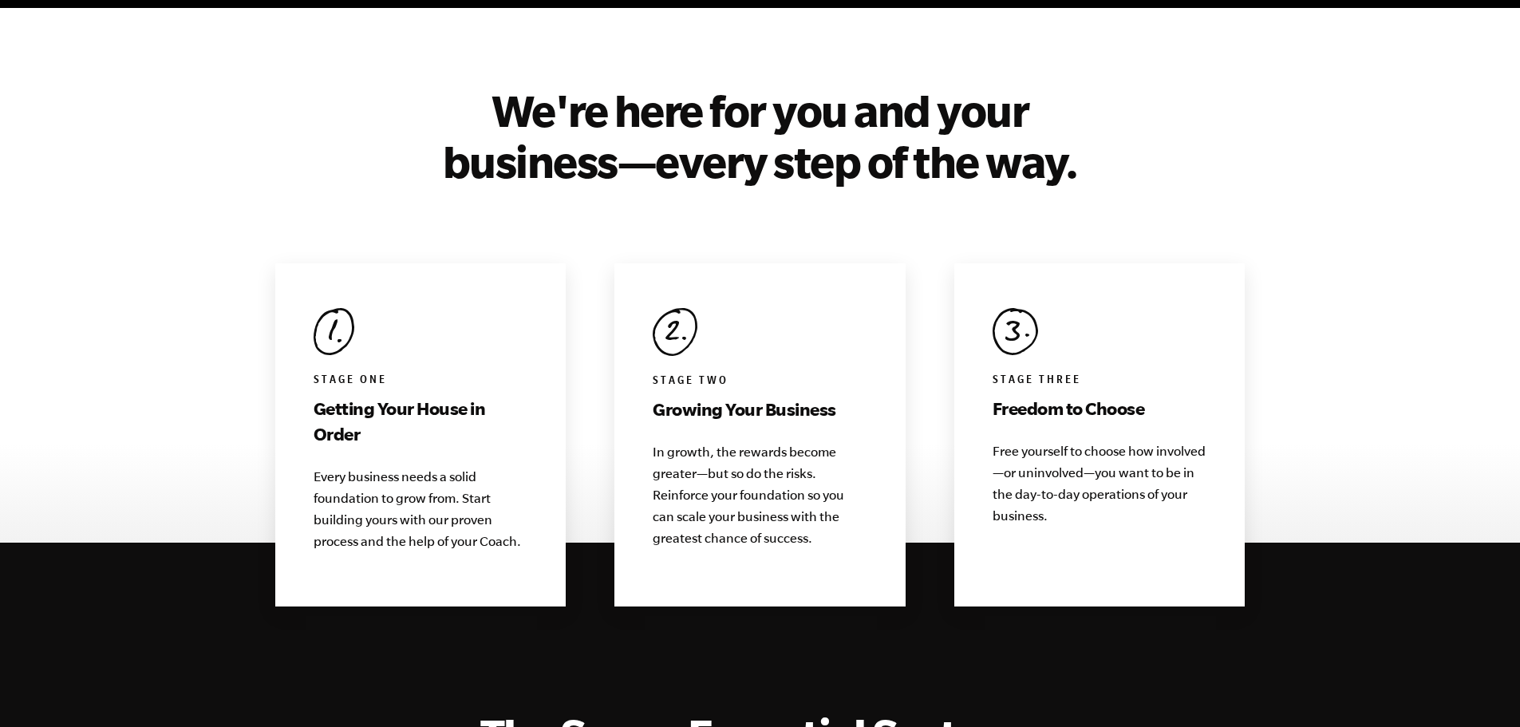
scroll to position [1436, 0]
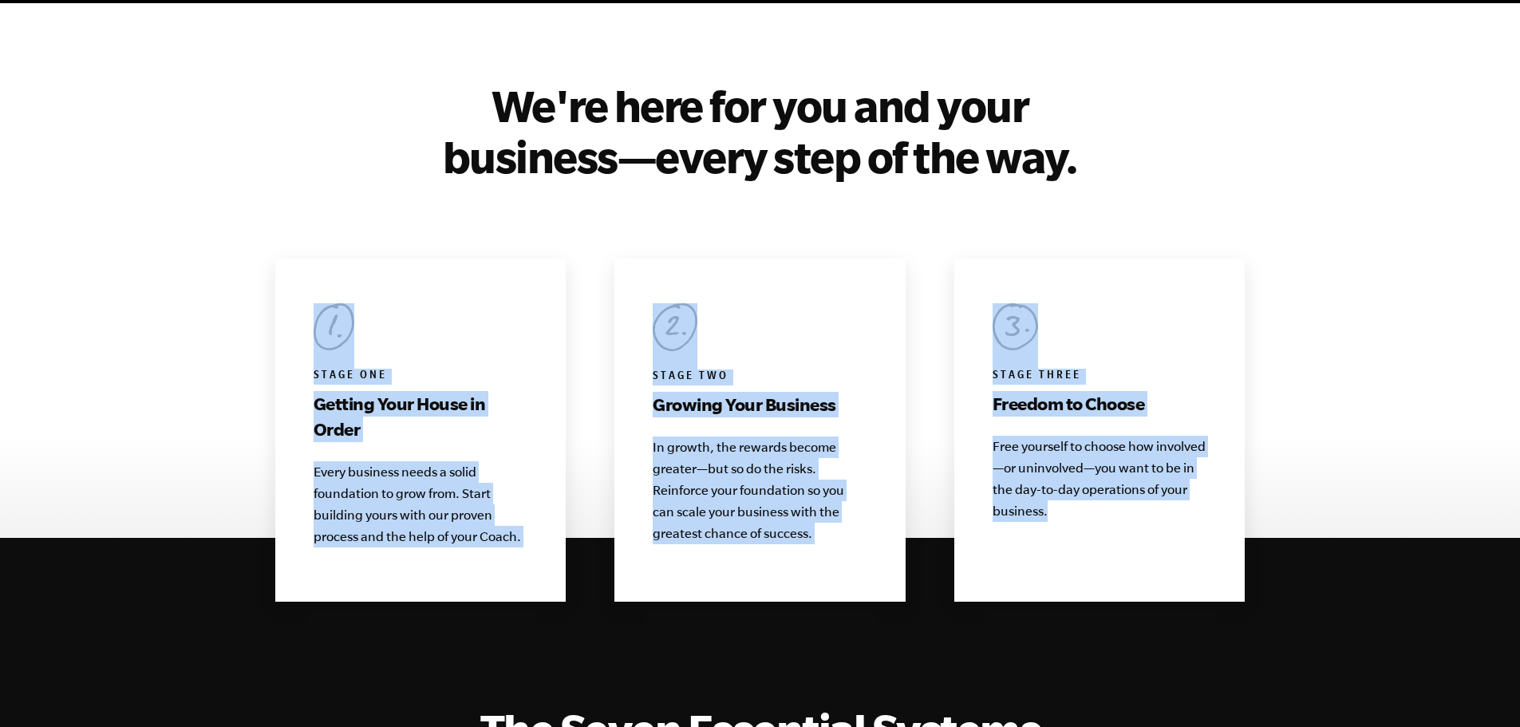
drag, startPoint x: 273, startPoint y: 235, endPoint x: 1233, endPoint y: 485, distance: 992.2
click at [1231, 486] on div "We're here for you and your business—every step of the way. Stage One Getting Y…" at bounding box center [760, 341] width 1009 height 522
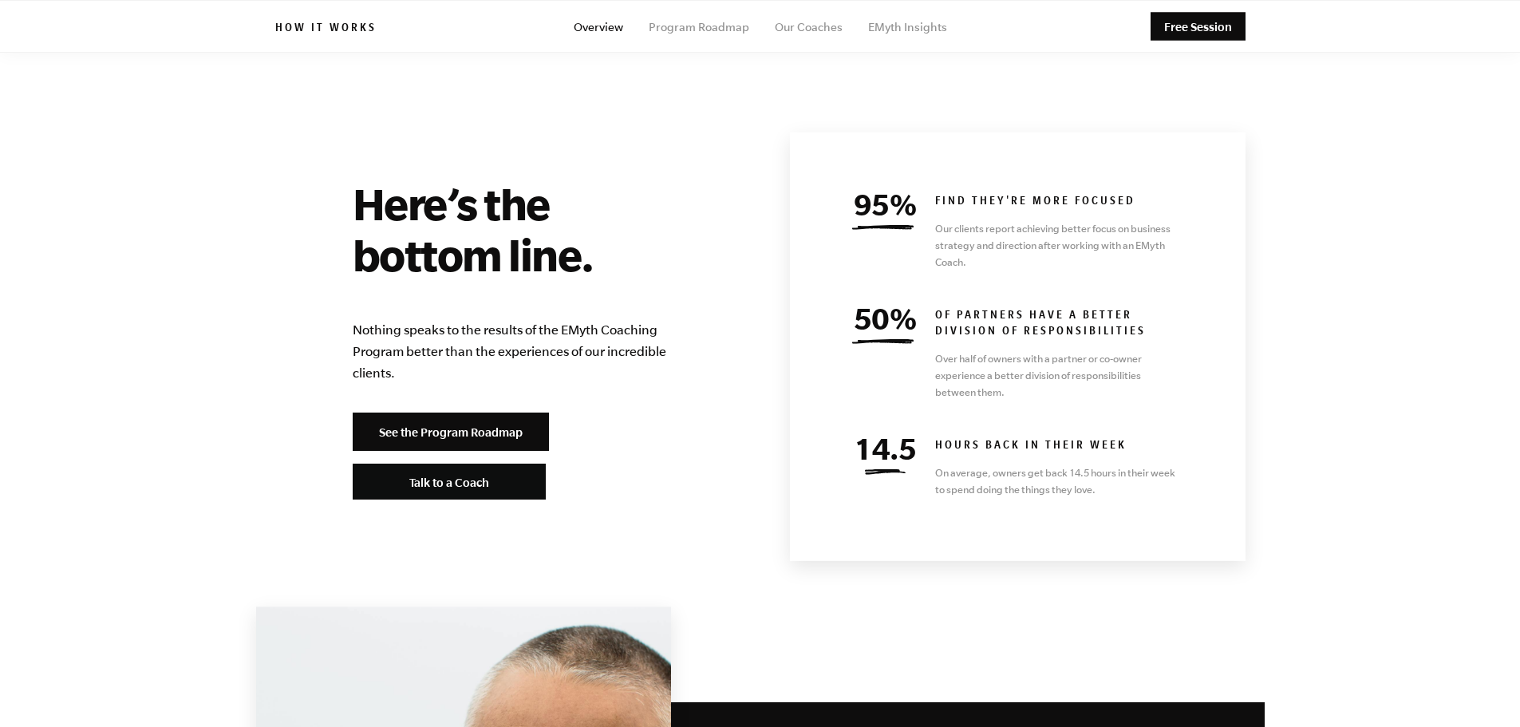
scroll to position [6863, 0]
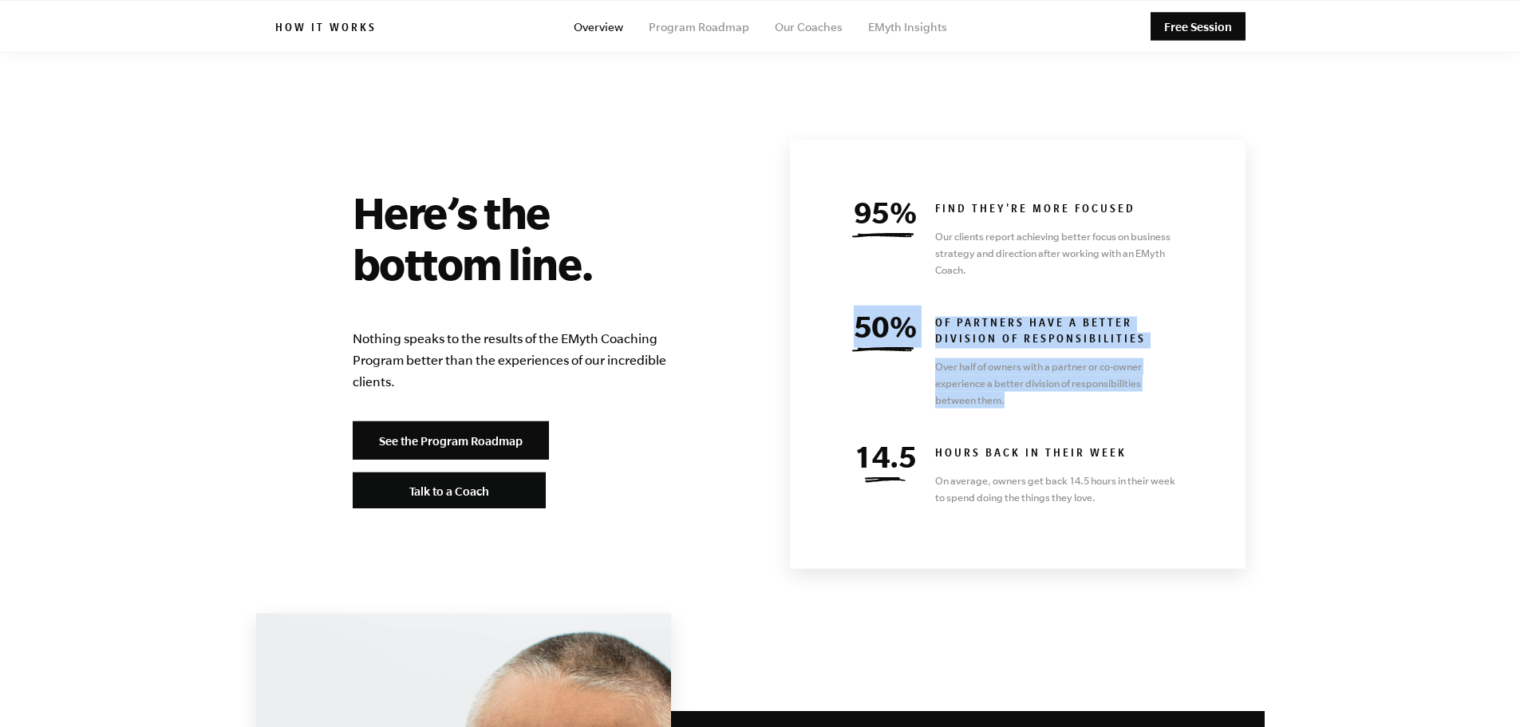
drag, startPoint x: 889, startPoint y: 290, endPoint x: 1014, endPoint y: 347, distance: 137.8
click at [1105, 346] on div "50% OF PARTNERS HAVE A BETTER DIVISION OF RESPONSIBILITIES Over half of owners …" at bounding box center [1017, 363] width 330 height 92
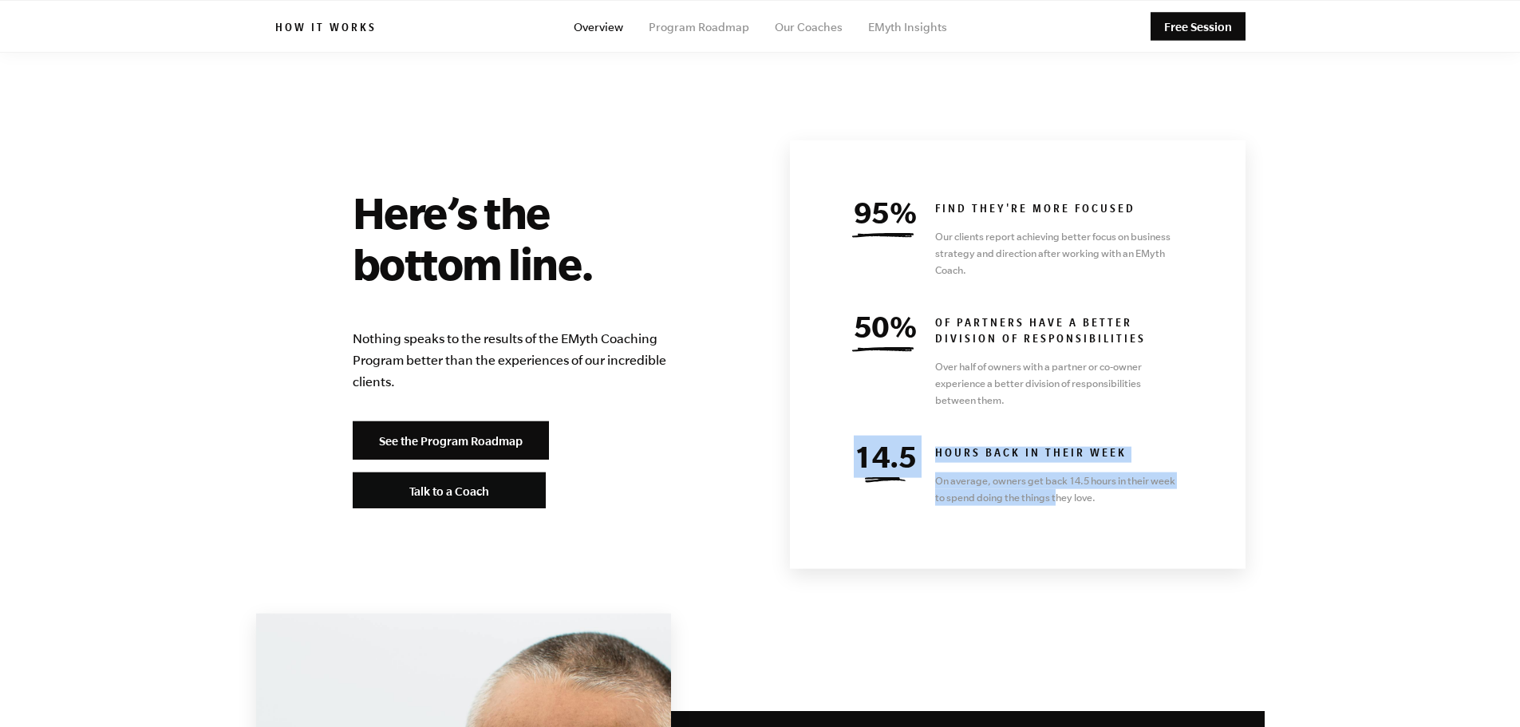
drag, startPoint x: 862, startPoint y: 403, endPoint x: 1009, endPoint y: 420, distance: 148.6
click at [1061, 447] on div "14.5 HOURS BACK IN THEIR WEEK On average, owners get back 14.5 hours in their w…" at bounding box center [1017, 476] width 330 height 59
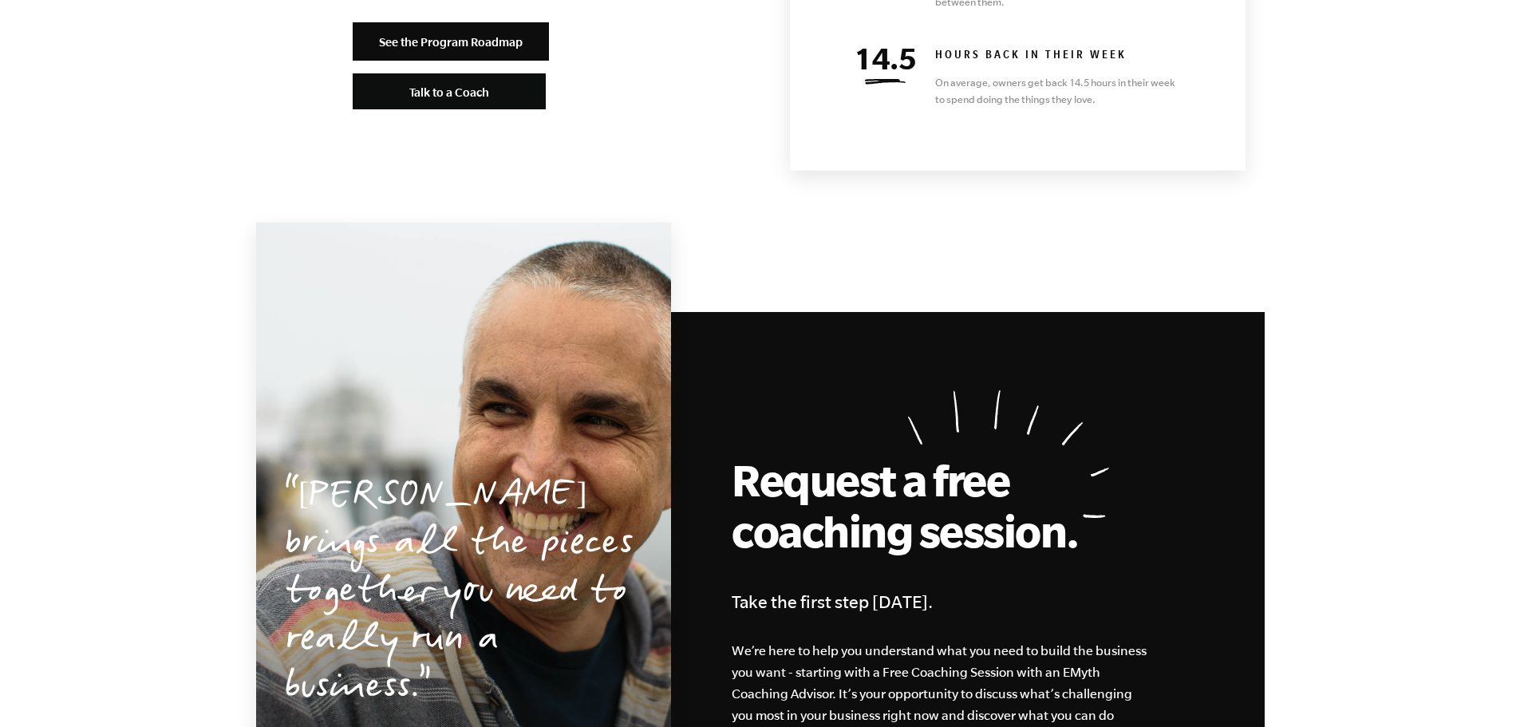
click at [736, 261] on section "[PERSON_NAME] brings all the pieces together you need to really run a business.…" at bounding box center [760, 628] width 1009 height 735
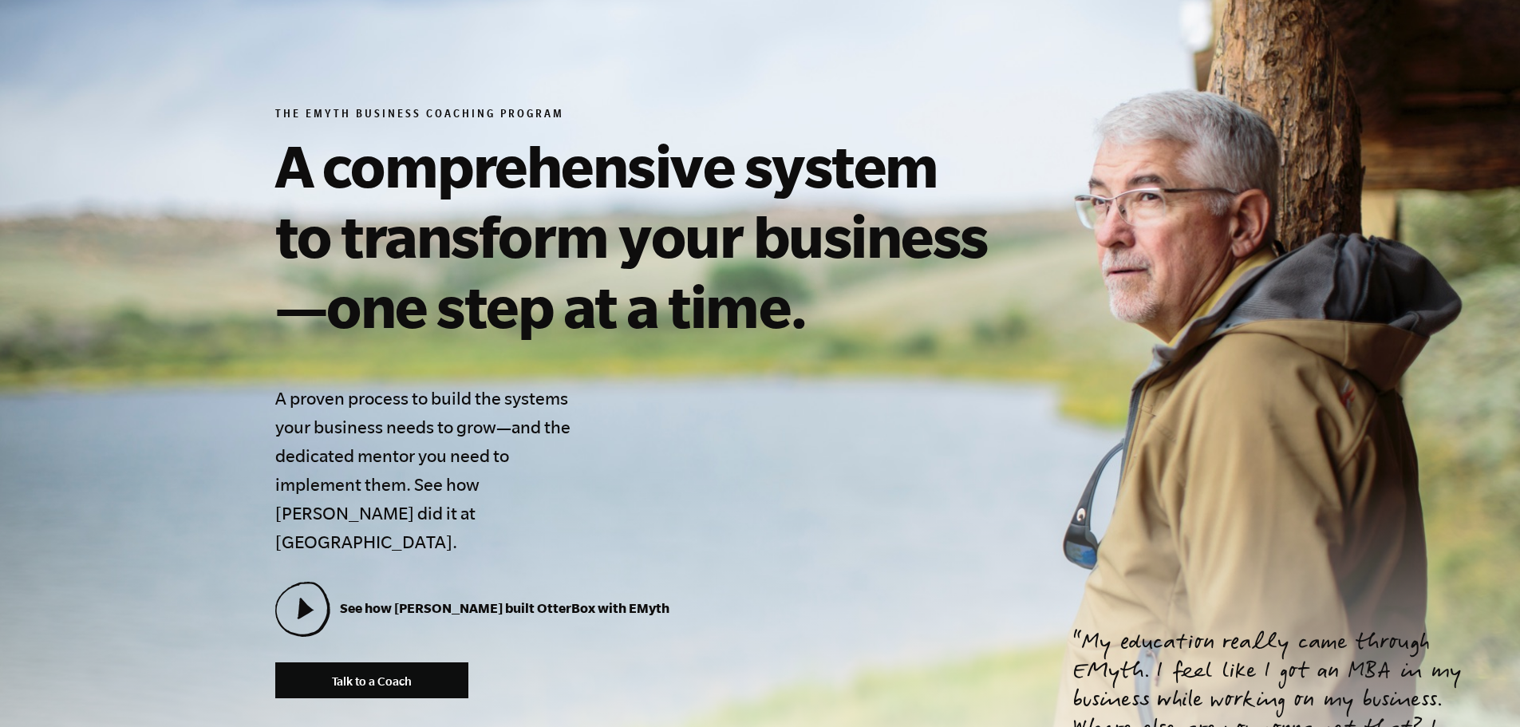
scroll to position [0, 0]
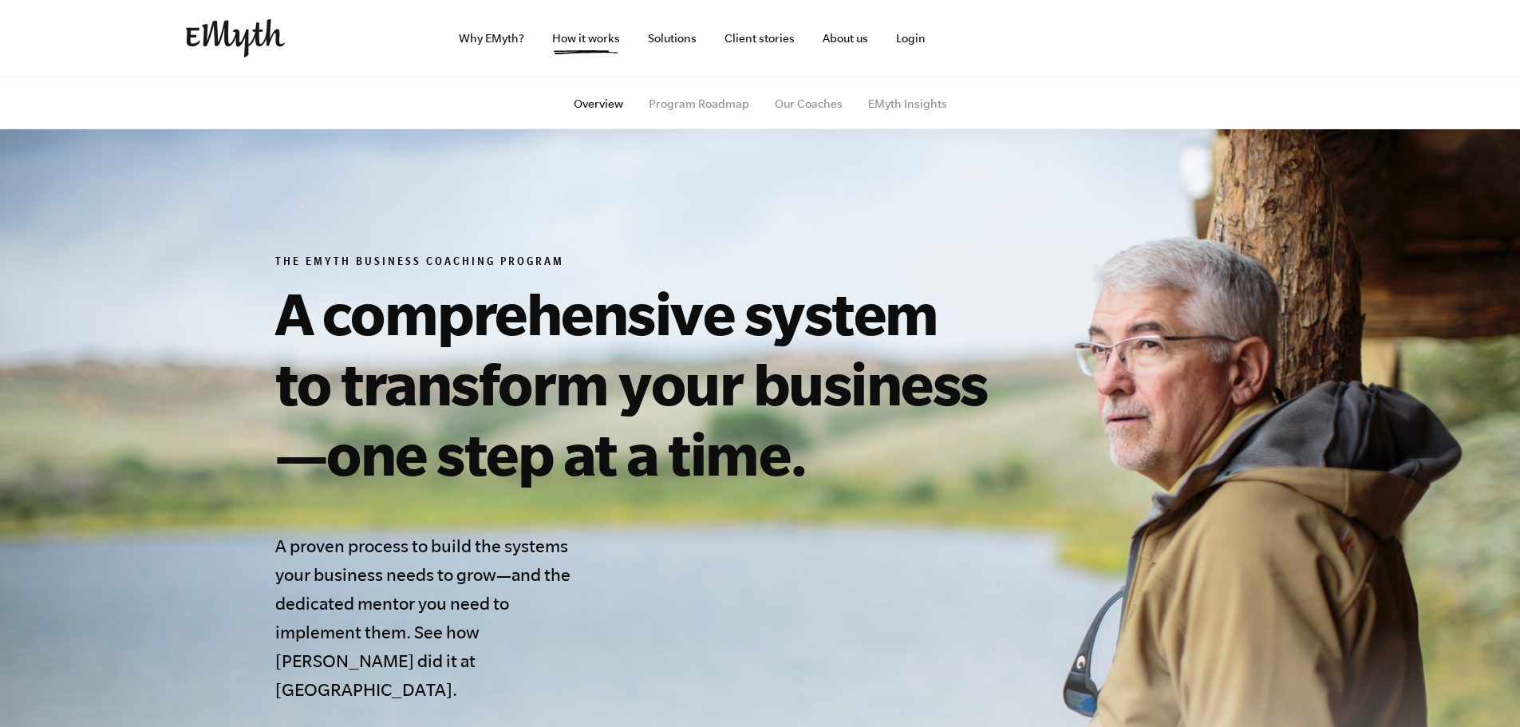
drag, startPoint x: 694, startPoint y: 205, endPoint x: 699, endPoint y: 180, distance: 25.2
click at [271, 34] on img at bounding box center [235, 38] width 99 height 38
